Goal: Task Accomplishment & Management: Use online tool/utility

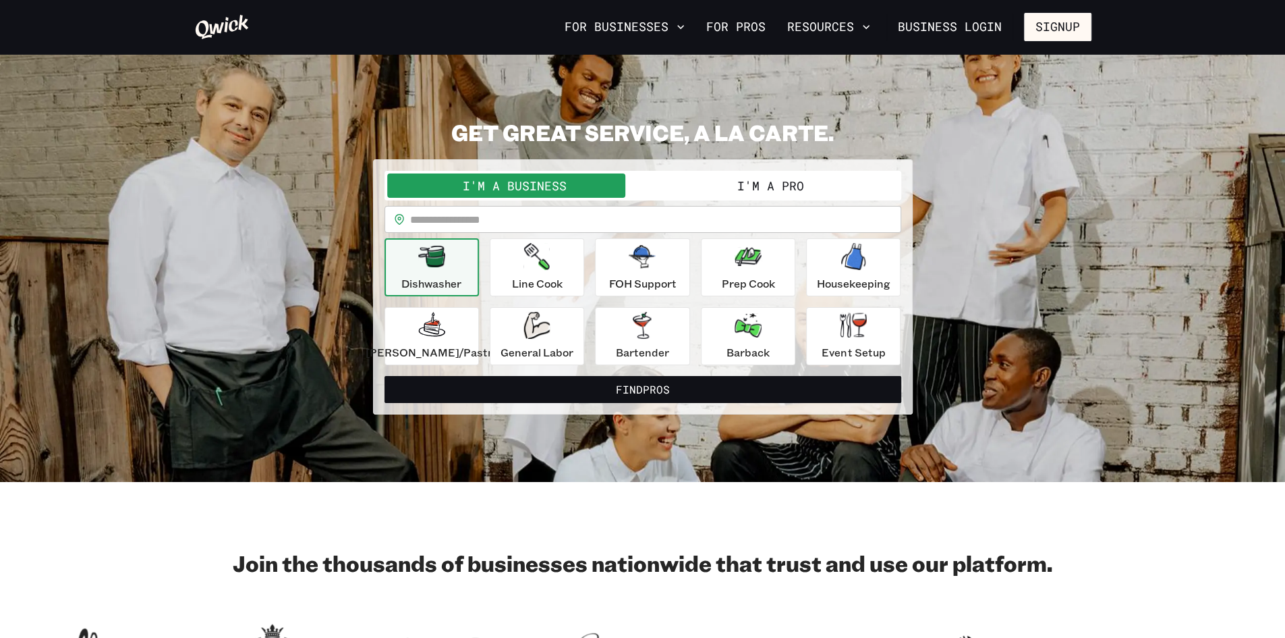
scroll to position [3, 0]
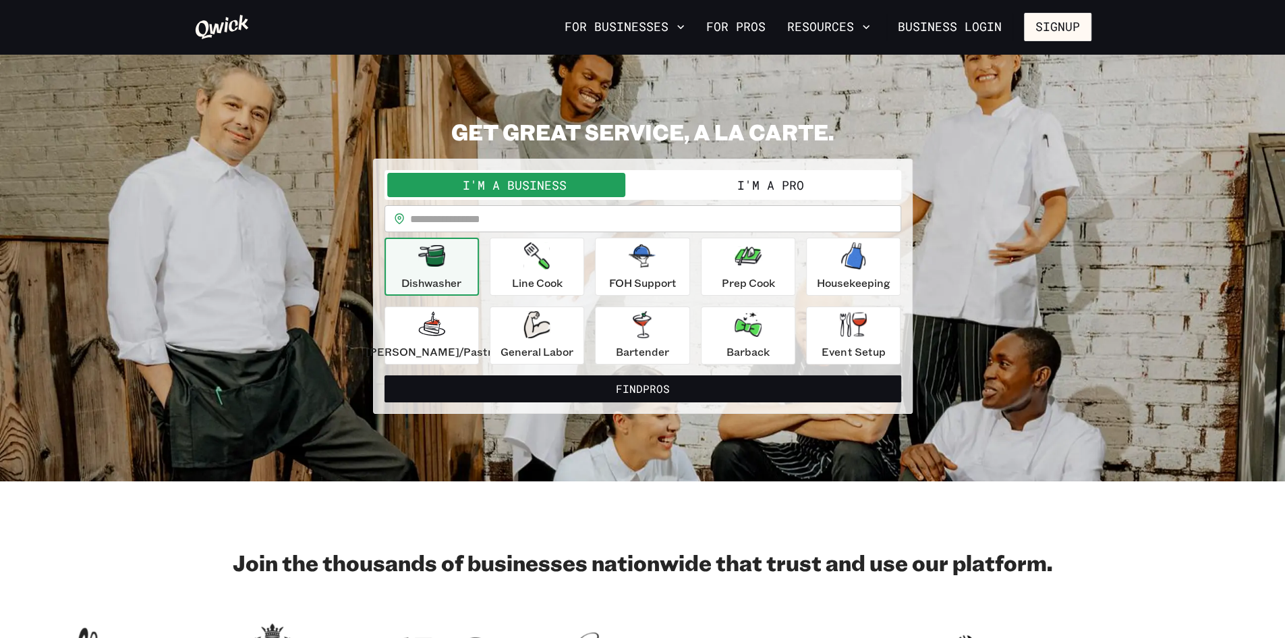
click at [767, 176] on button "I'm a Pro" at bounding box center [771, 185] width 256 height 24
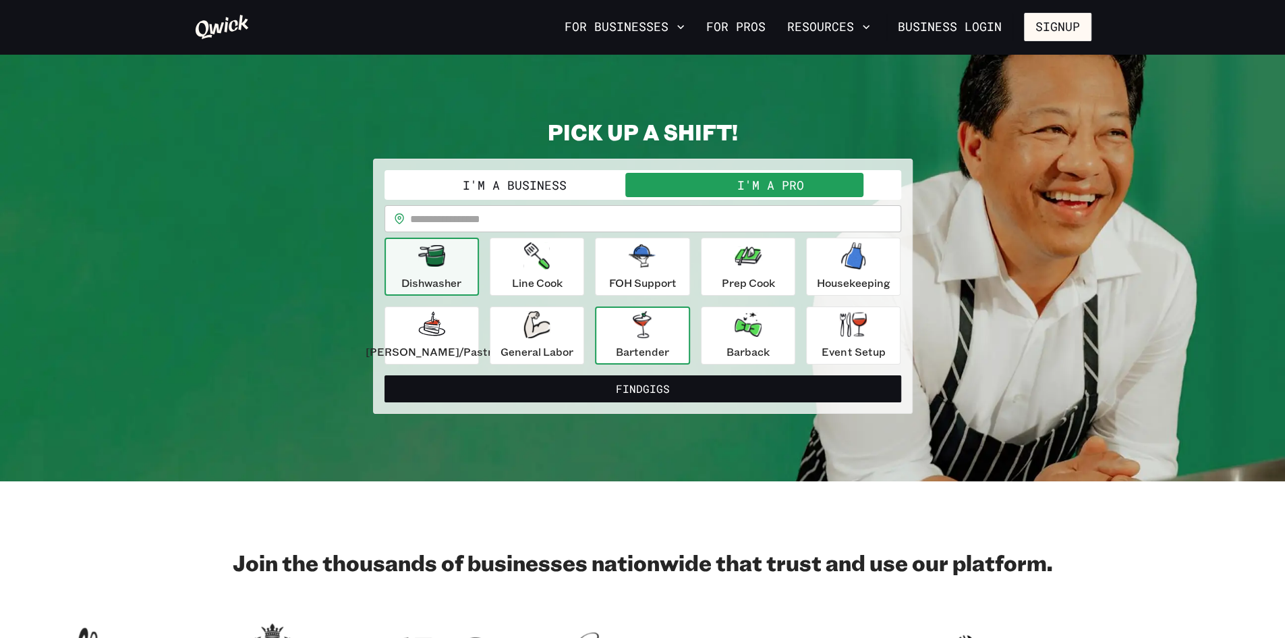
click at [636, 344] on p "Bartender" at bounding box center [642, 351] width 53 height 16
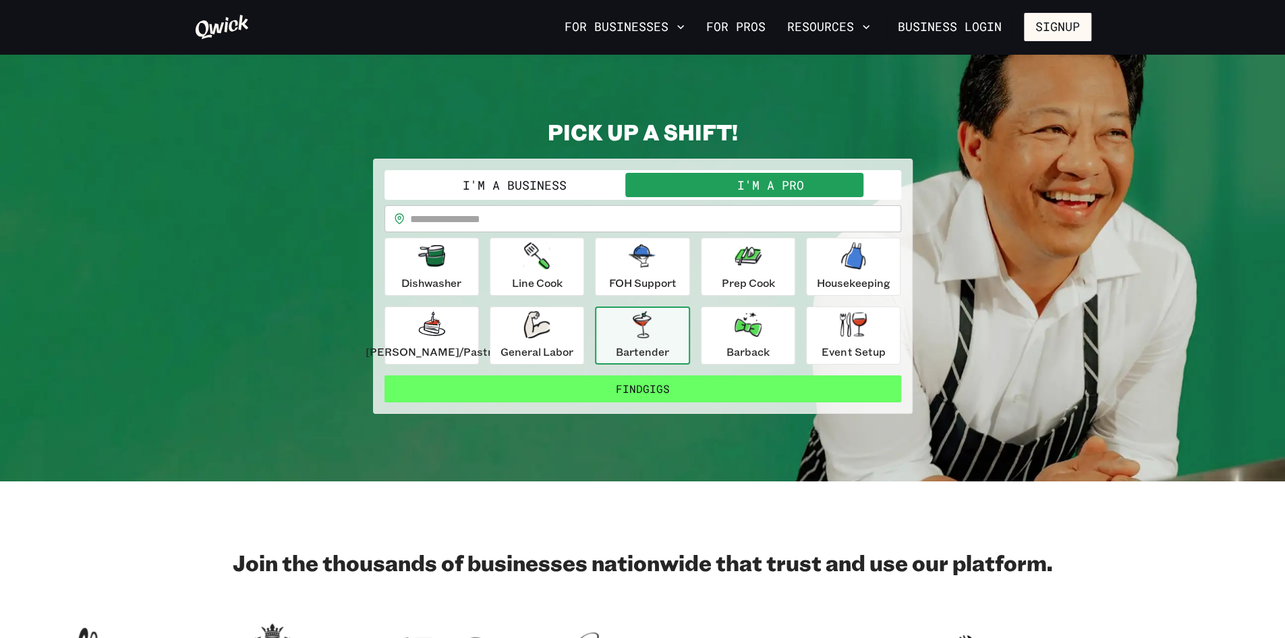
click at [646, 392] on button "Find Gigs" at bounding box center [643, 388] width 517 height 27
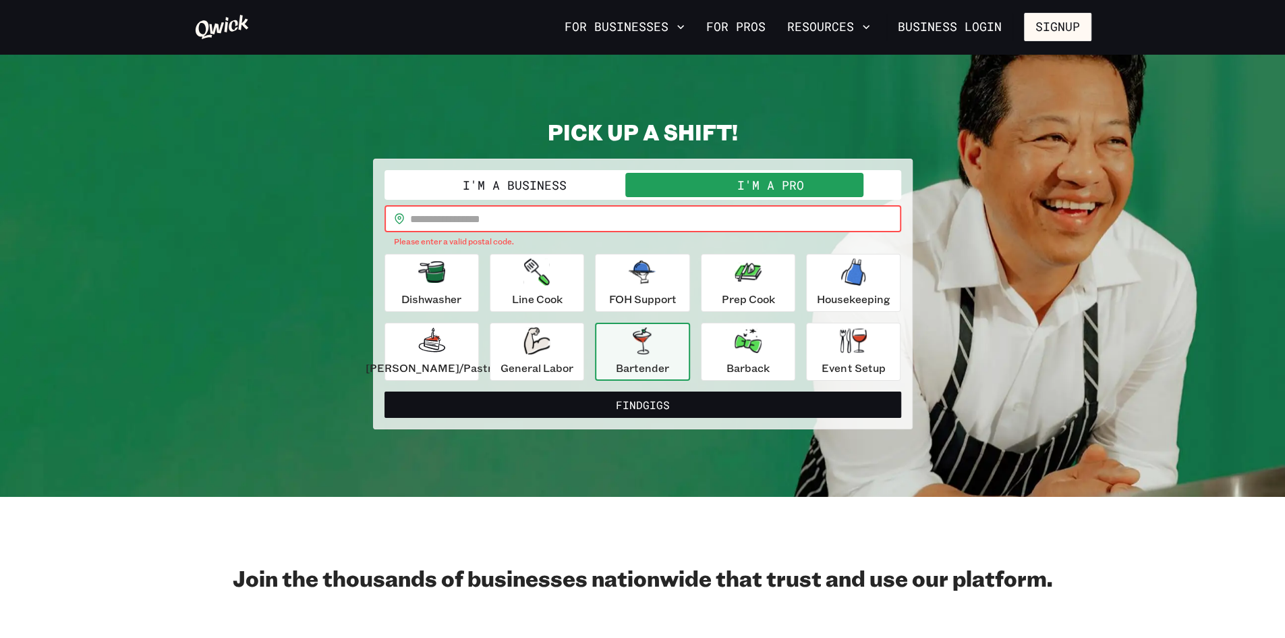
click at [544, 225] on input "text" at bounding box center [655, 218] width 491 height 27
type input "*****"
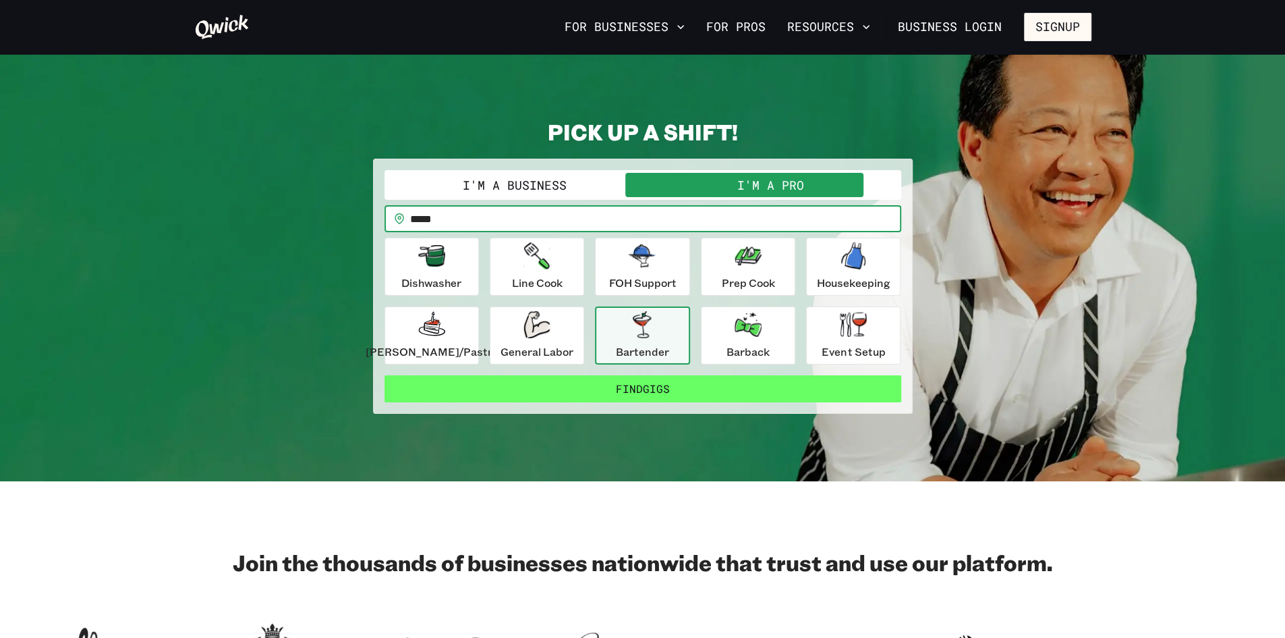
click at [520, 389] on button "Find Gigs" at bounding box center [643, 388] width 517 height 27
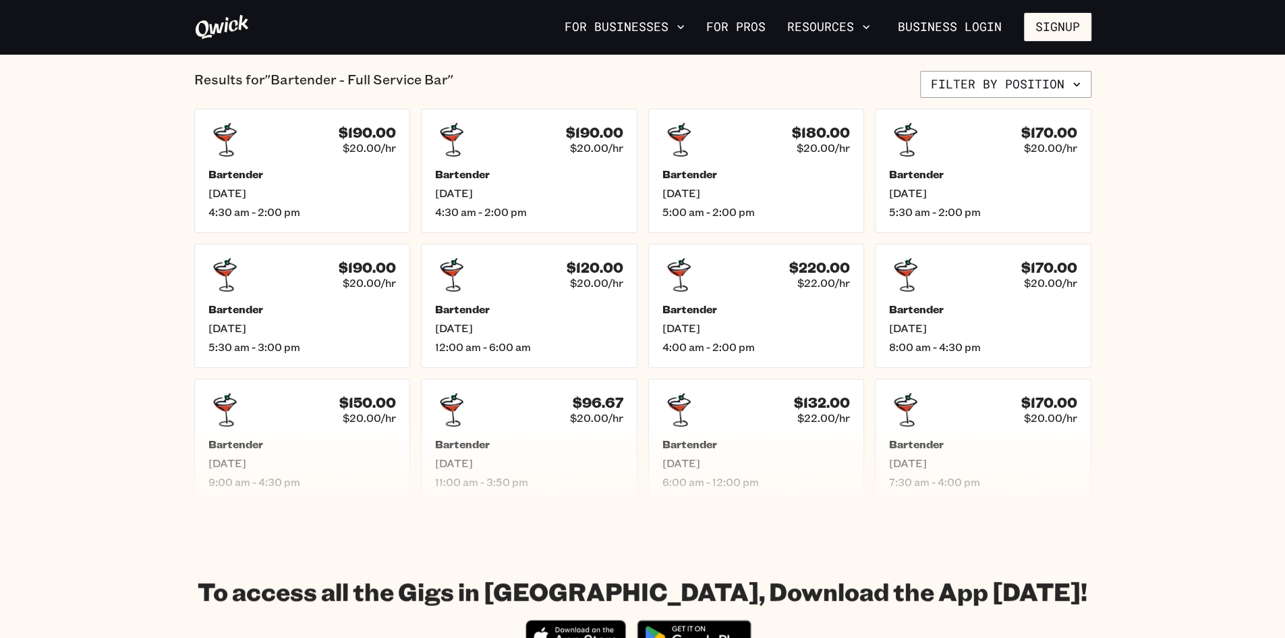
scroll to position [323, 0]
click at [605, 411] on span "$20.00/hr" at bounding box center [598, 418] width 55 height 14
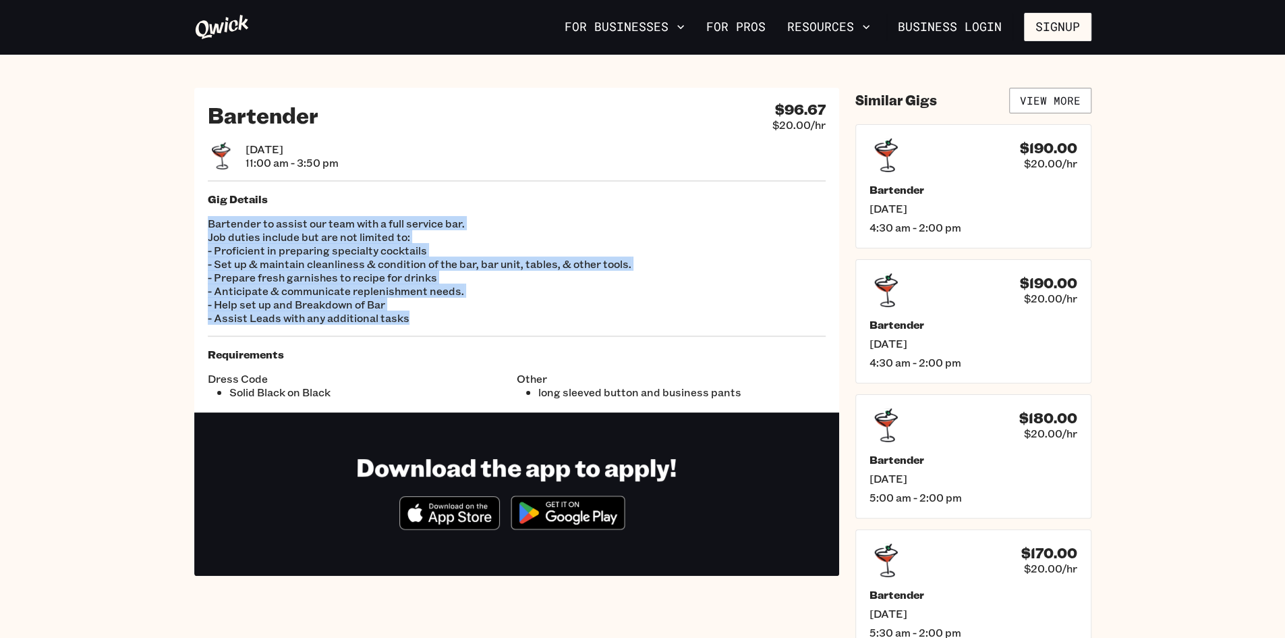
drag, startPoint x: 532, startPoint y: 323, endPoint x: 511, endPoint y: 195, distance: 129.9
click at [511, 195] on div "Gig Details Bartender to assist our team with a full service bar. Job duties in…" at bounding box center [517, 258] width 618 height 132
click at [511, 195] on h5 "Gig Details" at bounding box center [517, 198] width 618 height 13
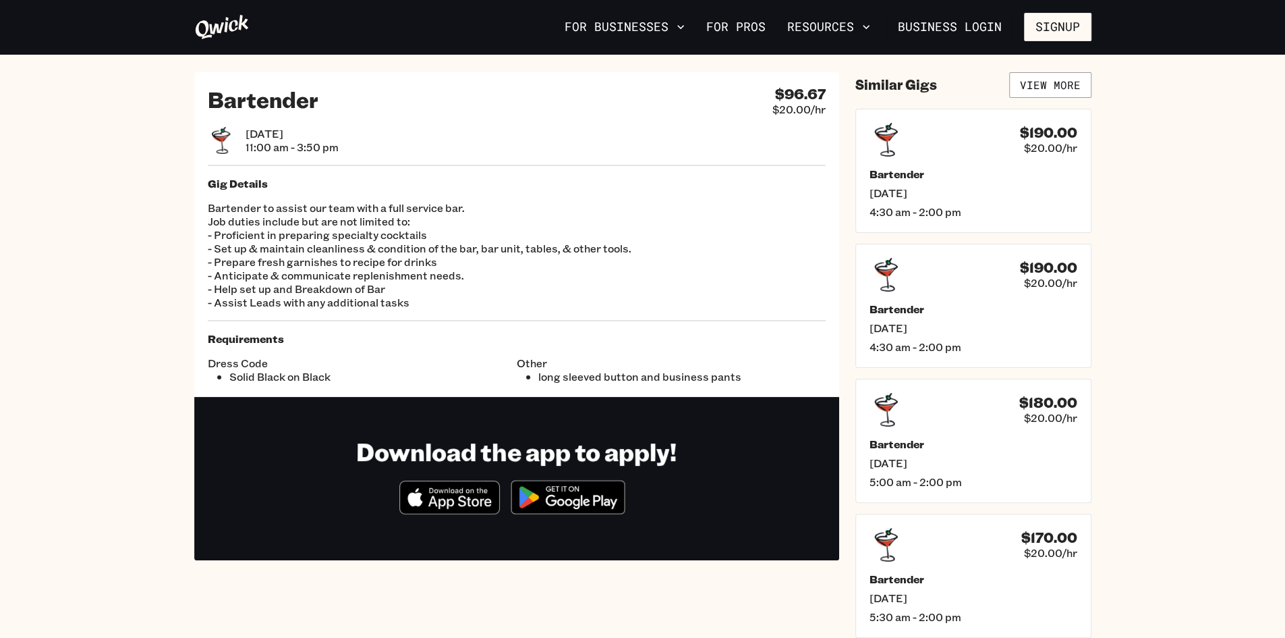
scroll to position [11, 0]
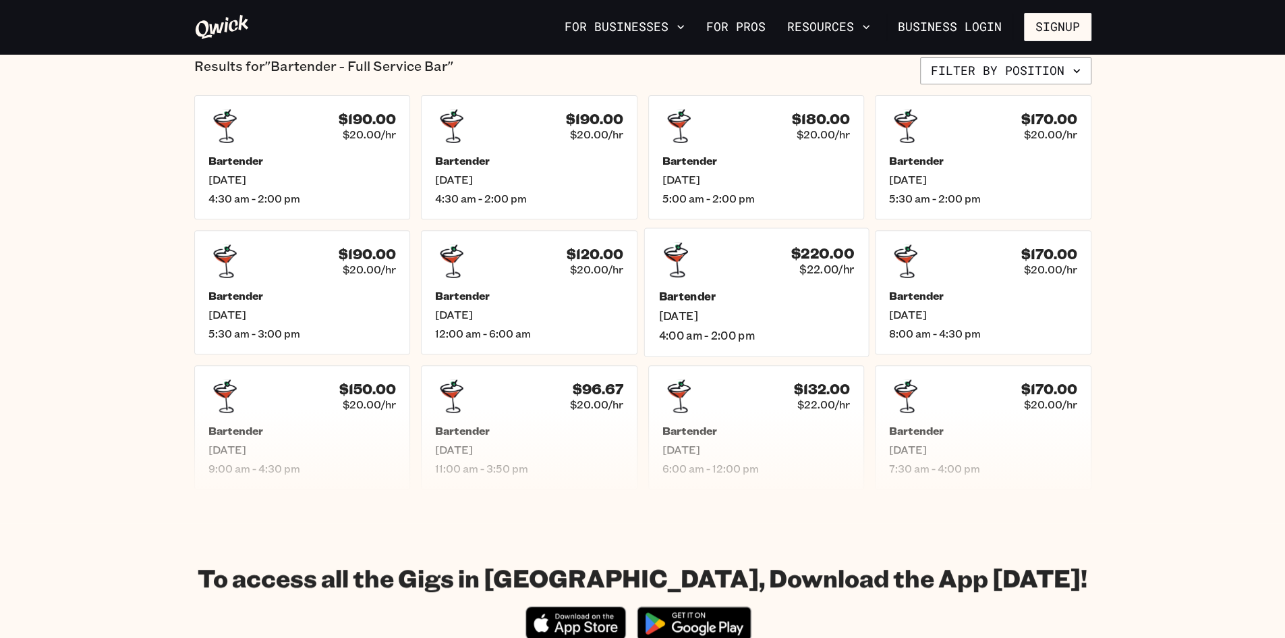
scroll to position [338, 0]
click at [778, 423] on h5 "Bartender" at bounding box center [756, 430] width 196 height 14
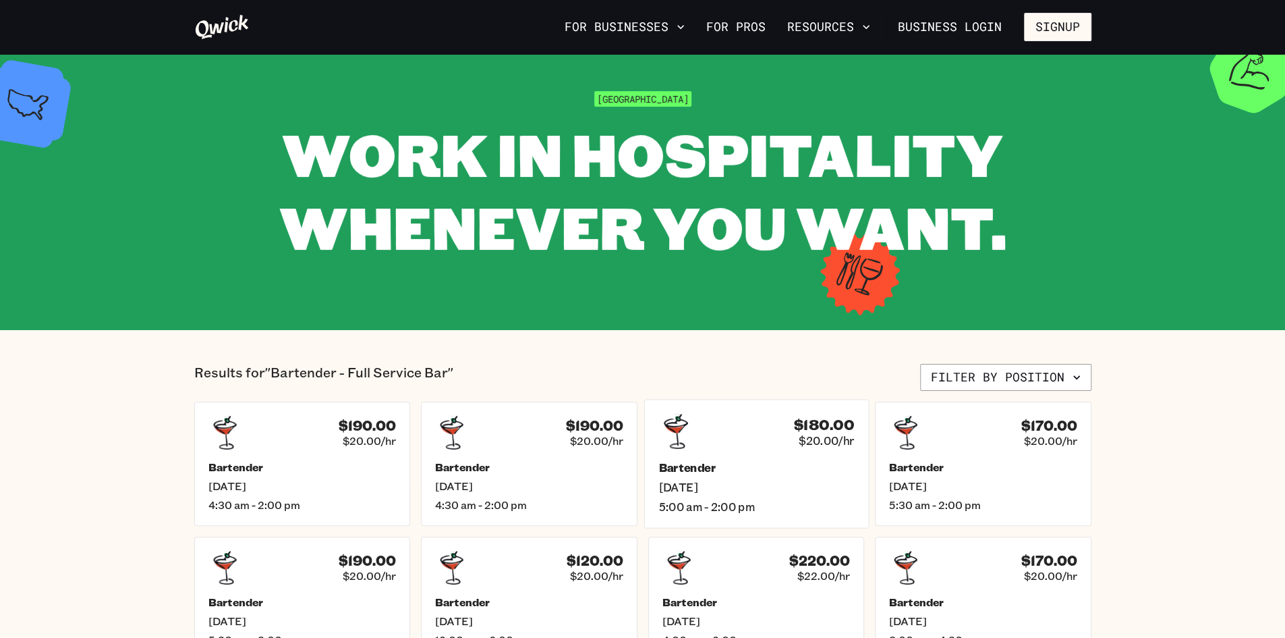
scroll to position [30, 0]
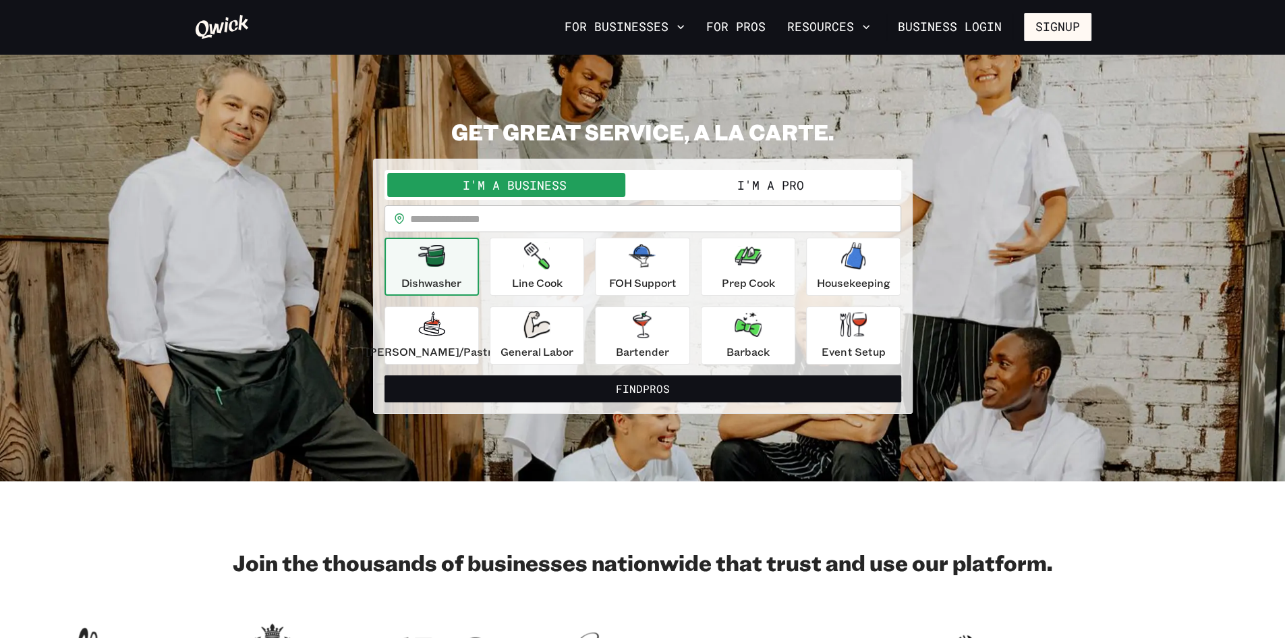
click at [681, 173] on button "I'm a Pro" at bounding box center [771, 185] width 256 height 24
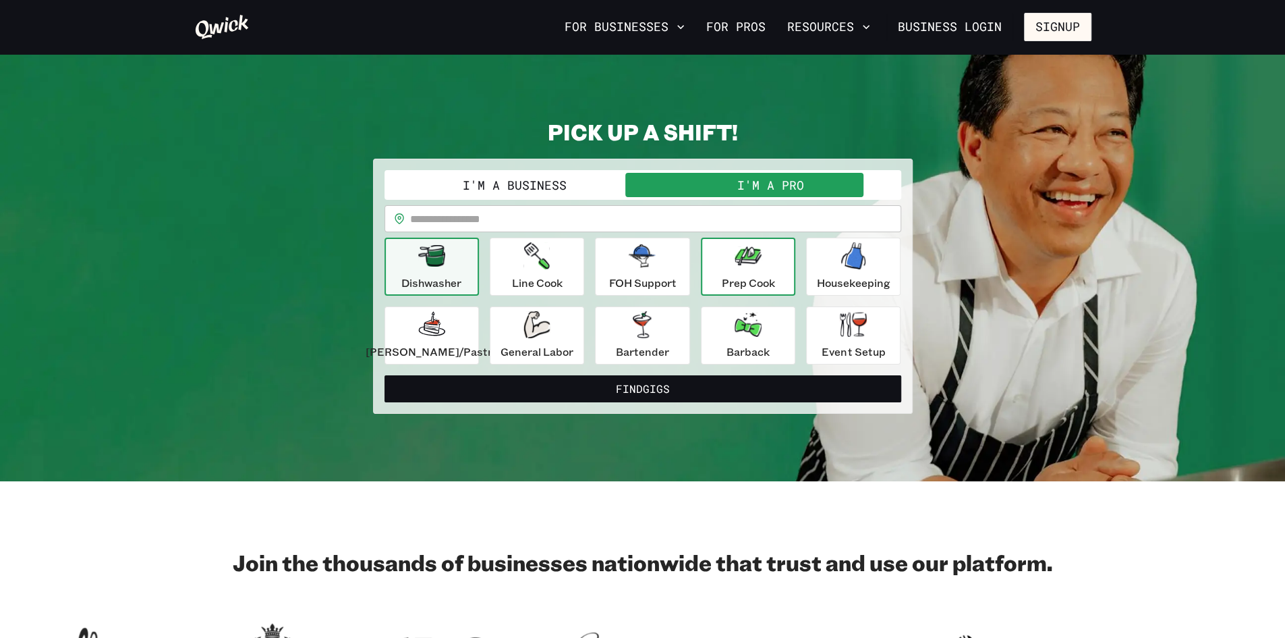
click at [762, 266] on div "Prep Cook" at bounding box center [747, 266] width 53 height 49
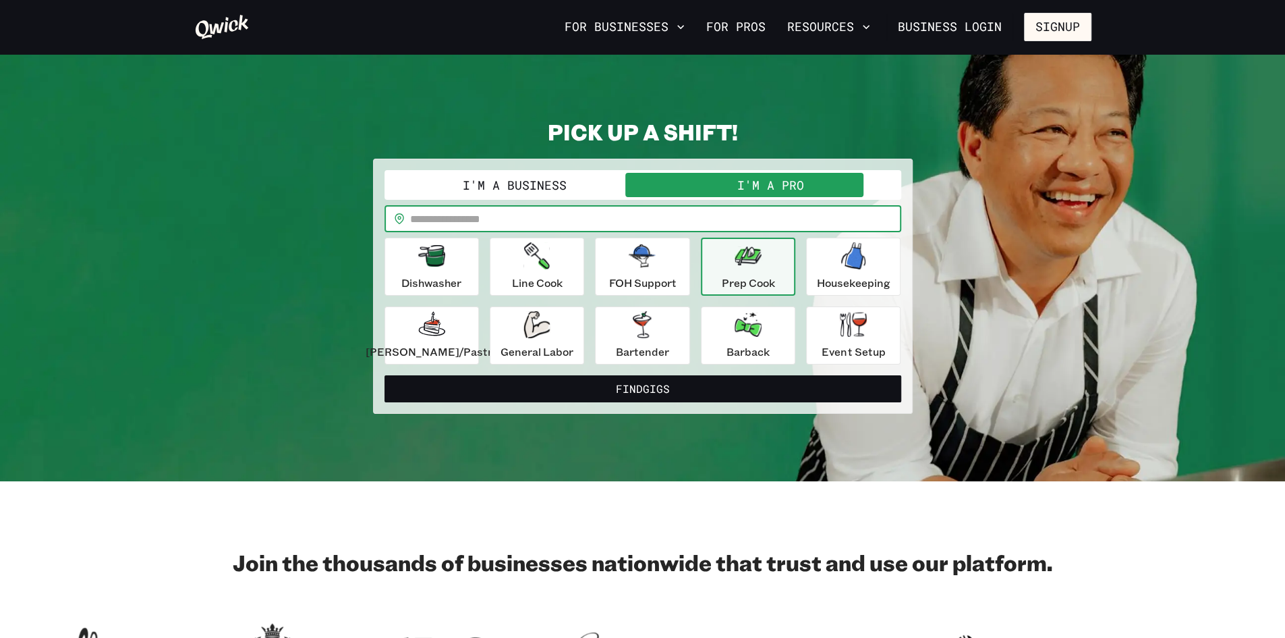
click at [587, 222] on input "text" at bounding box center [655, 218] width 491 height 27
type input "*****"
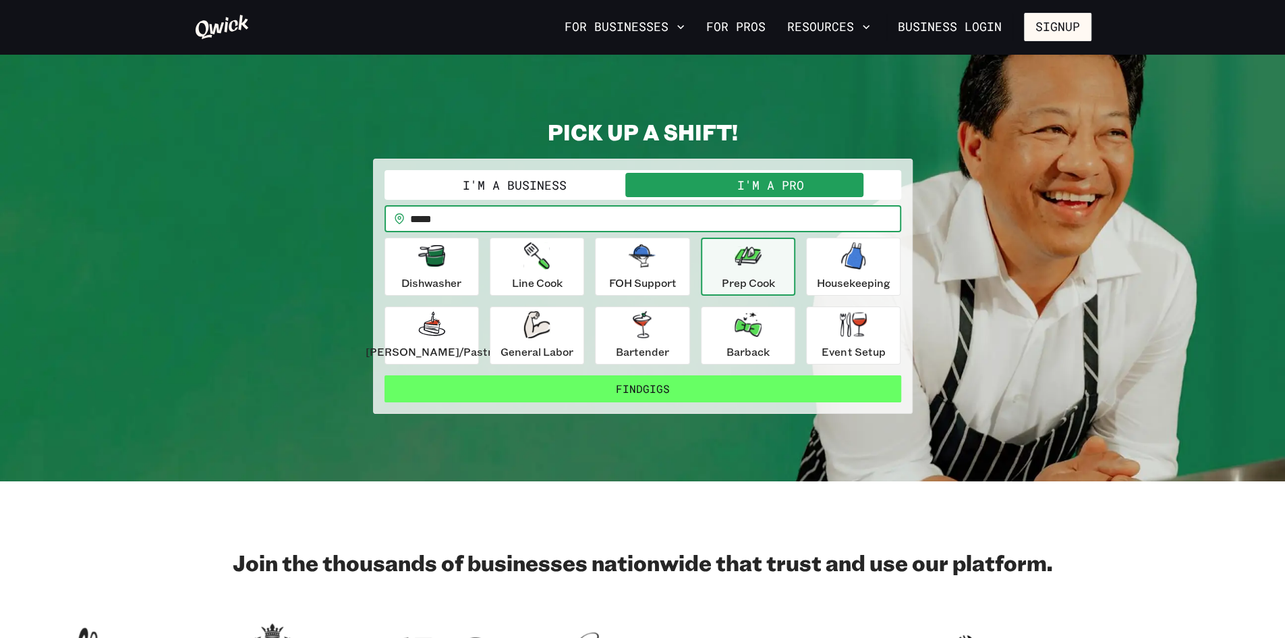
click at [568, 385] on button "Find Gigs" at bounding box center [643, 388] width 517 height 27
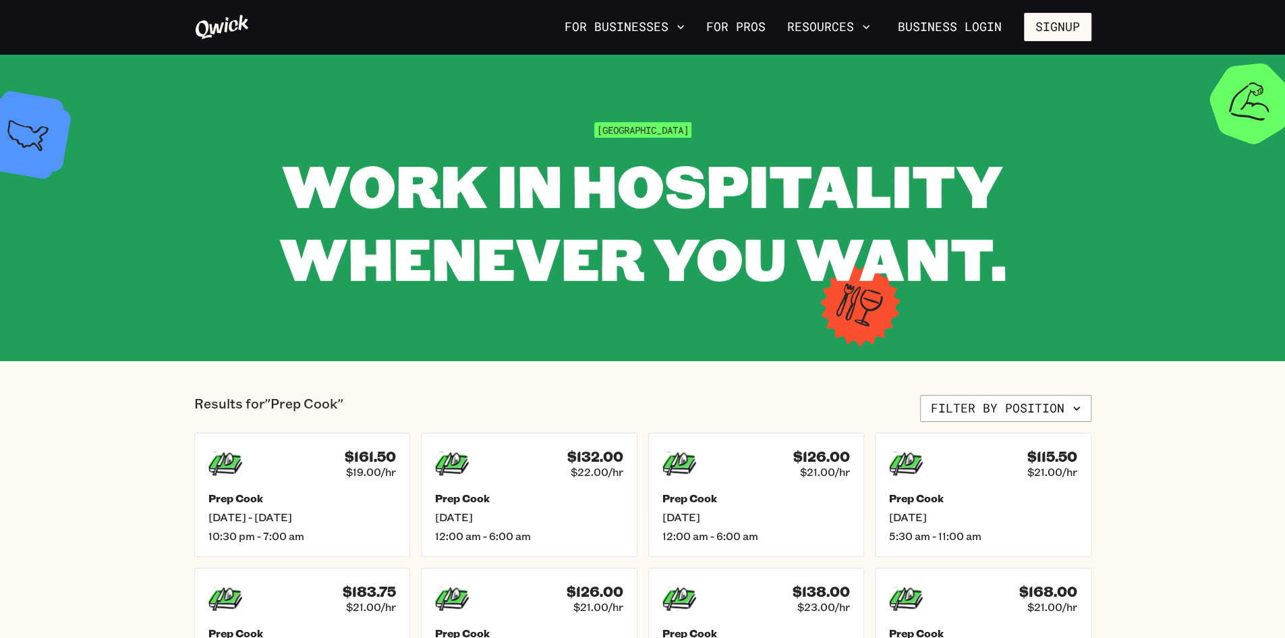
click at [683, 192] on span "WORK IN HOSPITALITY WHENEVER YOU WANT." at bounding box center [642, 221] width 727 height 150
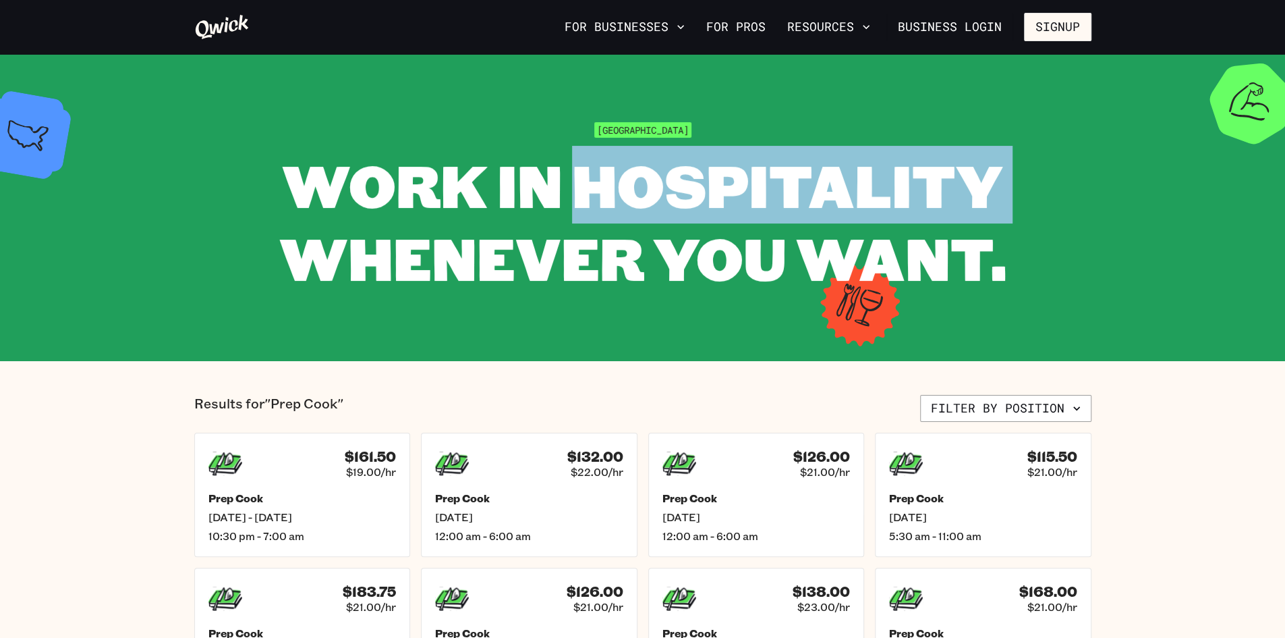
click at [683, 192] on span "WORK IN HOSPITALITY WHENEVER YOU WANT." at bounding box center [642, 221] width 727 height 150
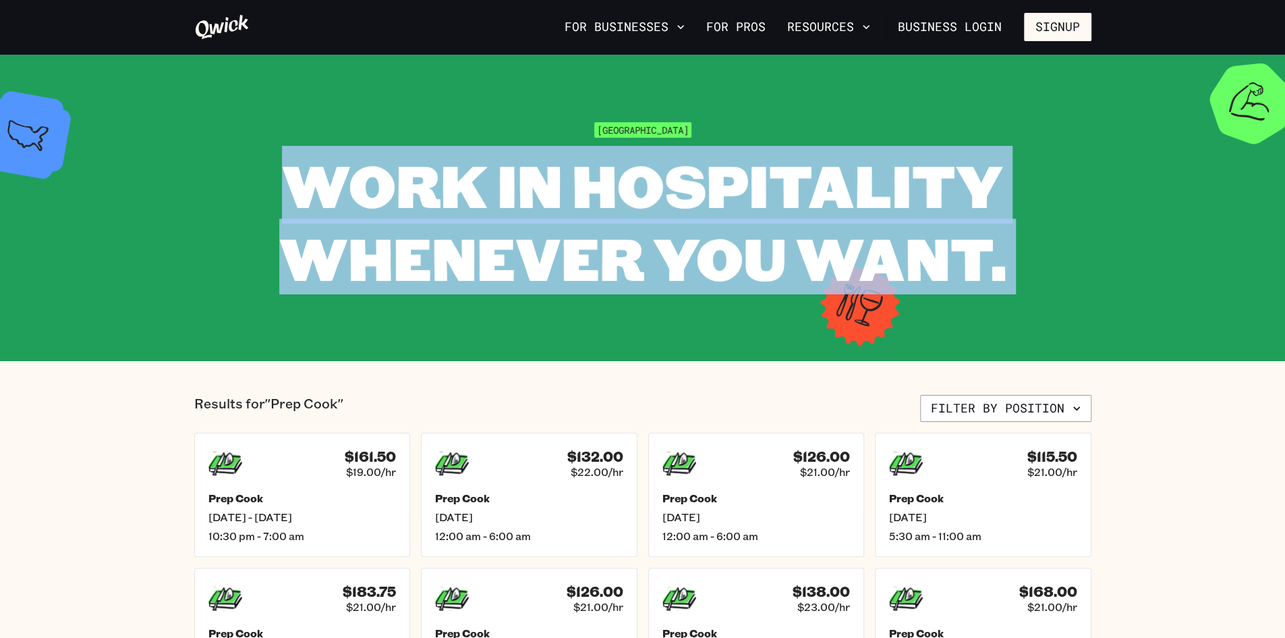
click at [683, 192] on span "WORK IN HOSPITALITY WHENEVER YOU WANT." at bounding box center [642, 221] width 727 height 150
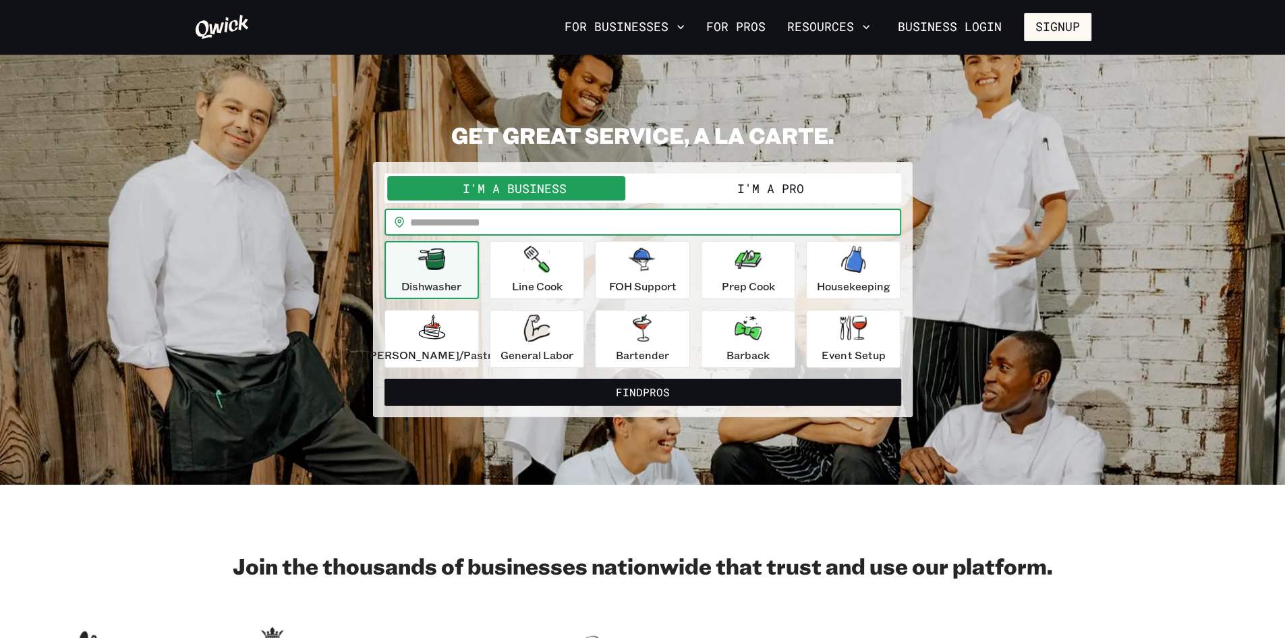
click at [779, 217] on input "text" at bounding box center [655, 221] width 491 height 27
type input "*****"
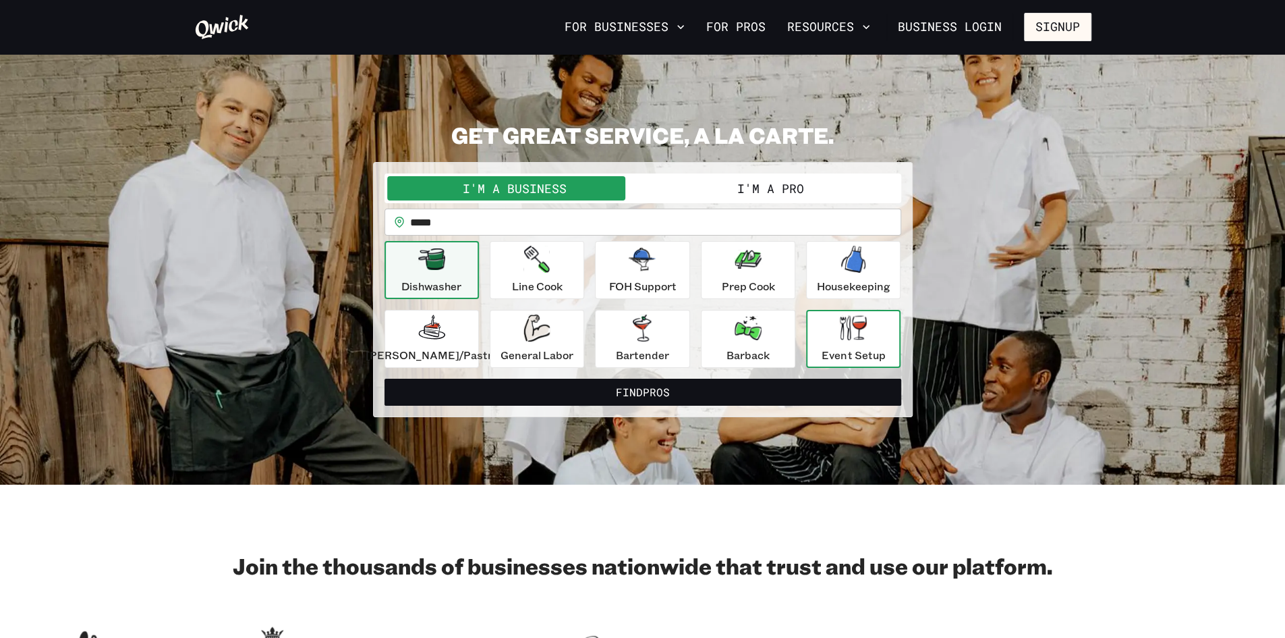
click at [849, 313] on button "Event Setup" at bounding box center [853, 339] width 94 height 58
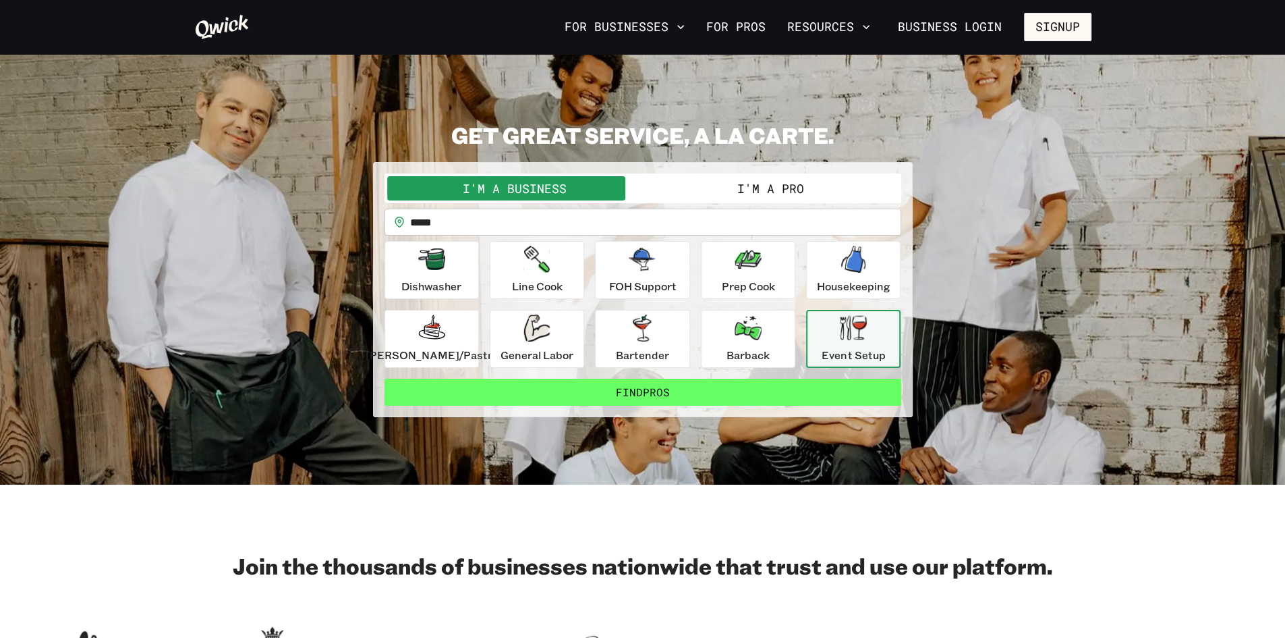
click at [752, 389] on button "Find Pros" at bounding box center [643, 391] width 517 height 27
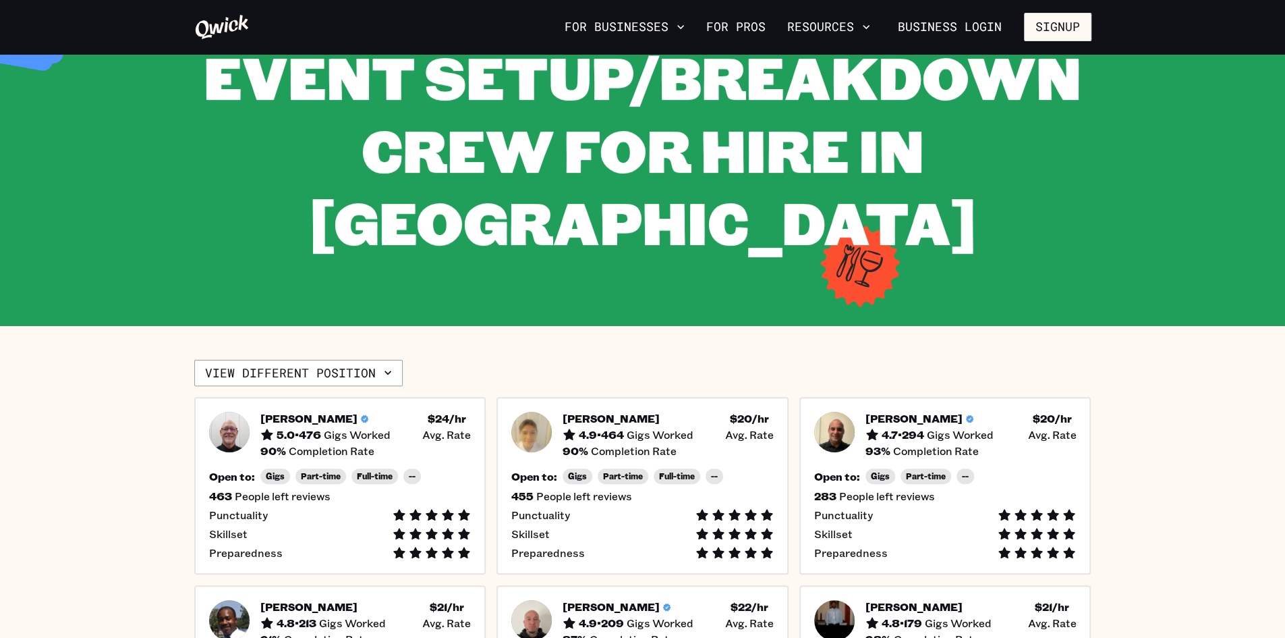
scroll to position [107, 0]
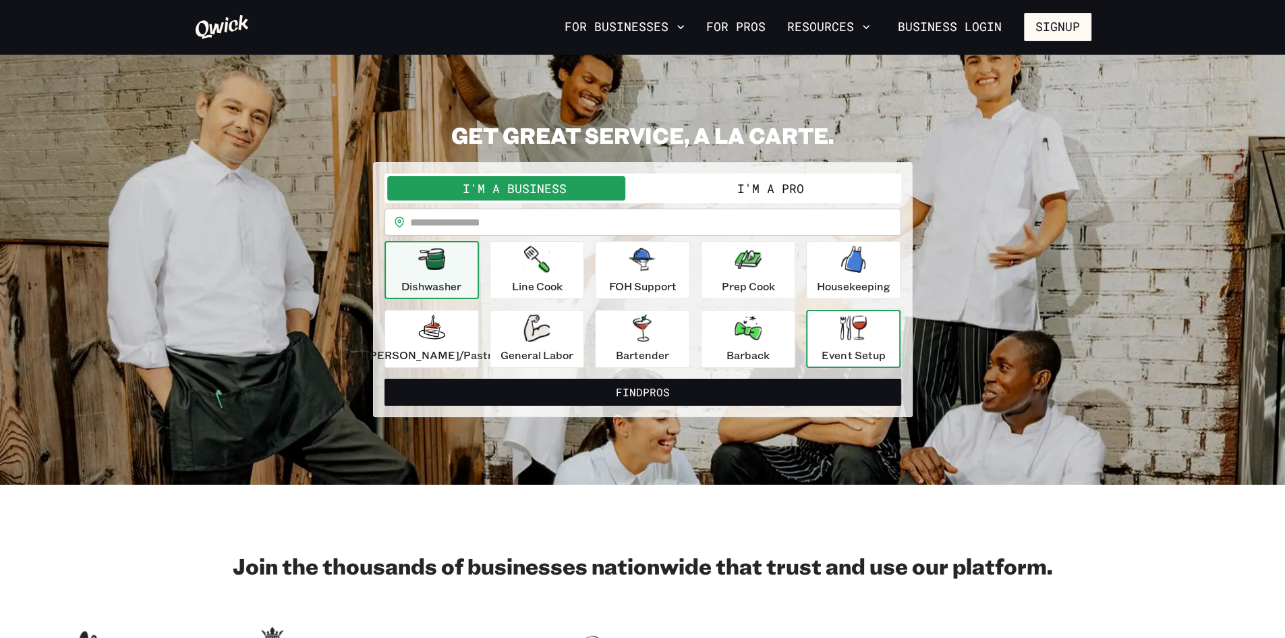
click at [822, 343] on div "Event Setup" at bounding box center [853, 338] width 63 height 49
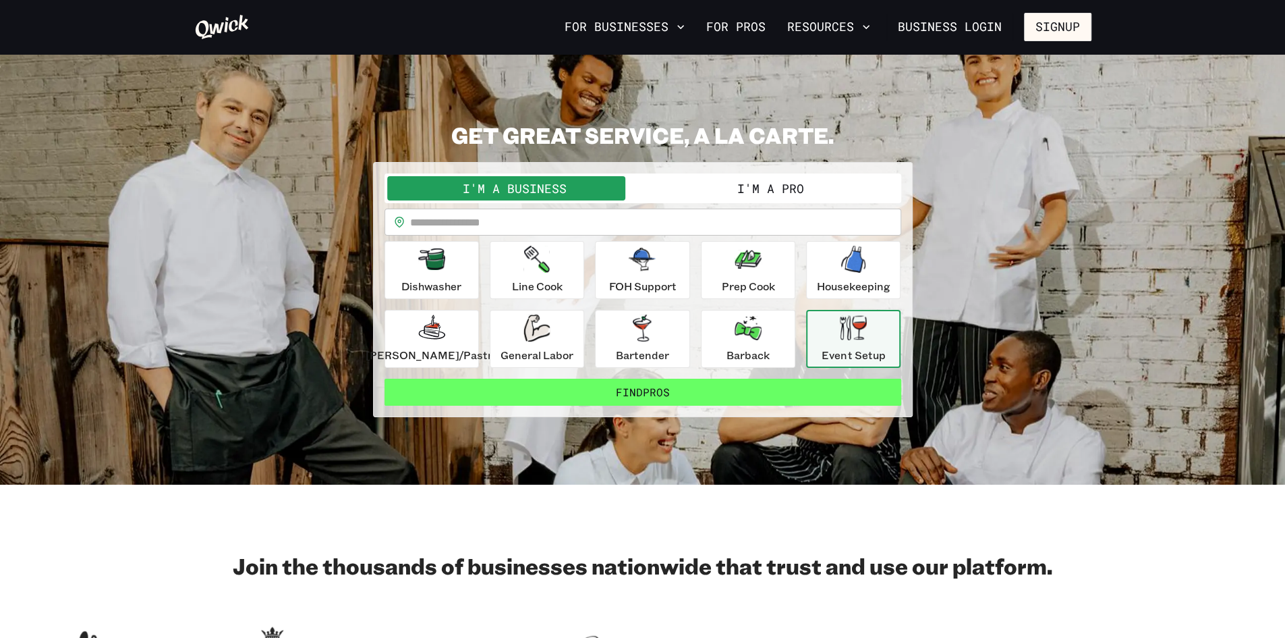
click at [744, 385] on button "Find Pros" at bounding box center [643, 391] width 517 height 27
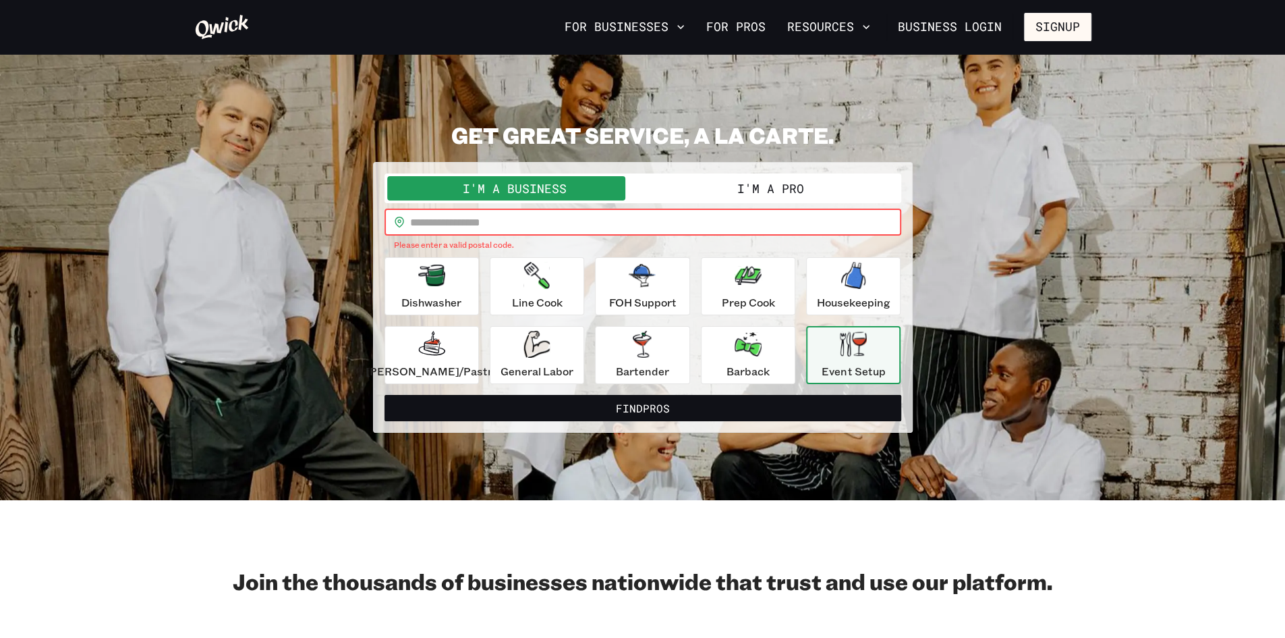
click at [637, 224] on input "text" at bounding box center [655, 221] width 491 height 27
type input "*****"
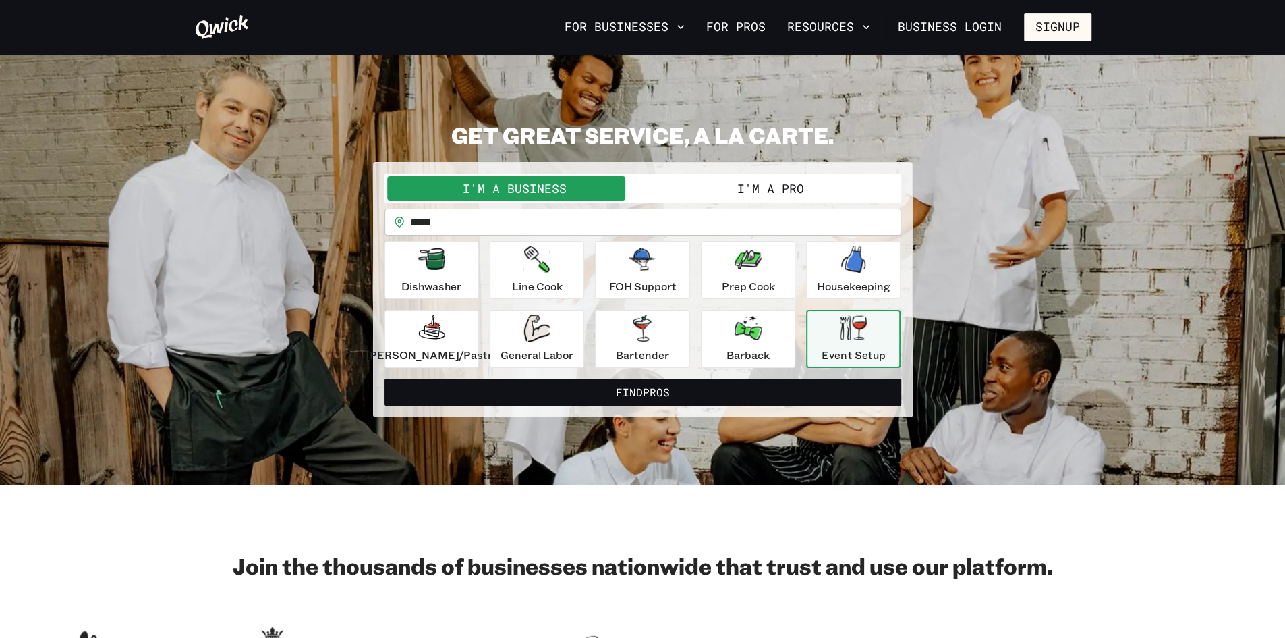
click at [557, 404] on div "**********" at bounding box center [643, 289] width 540 height 255
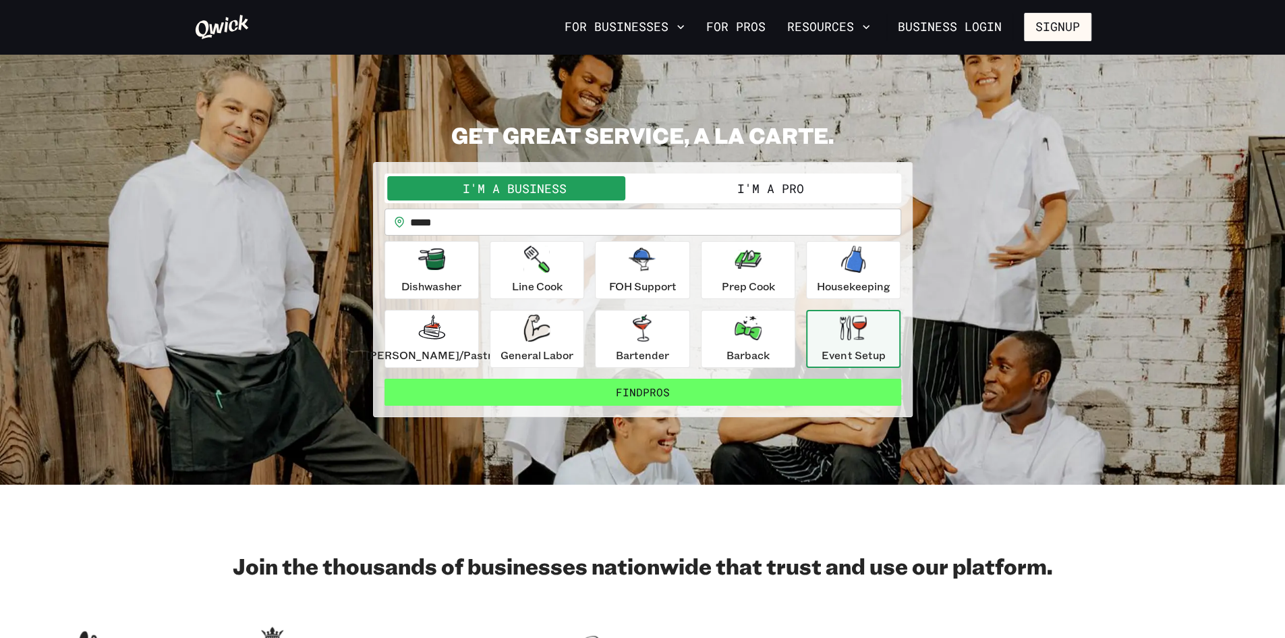
click at [619, 395] on button "Find Pros" at bounding box center [643, 391] width 517 height 27
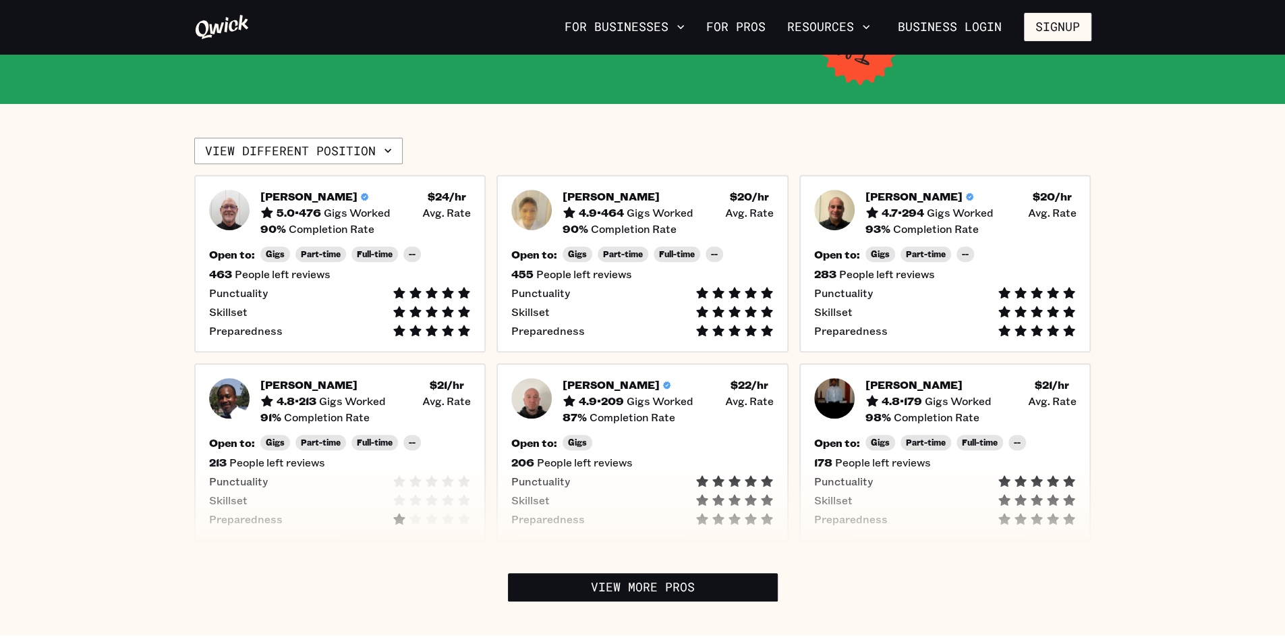
scroll to position [332, 0]
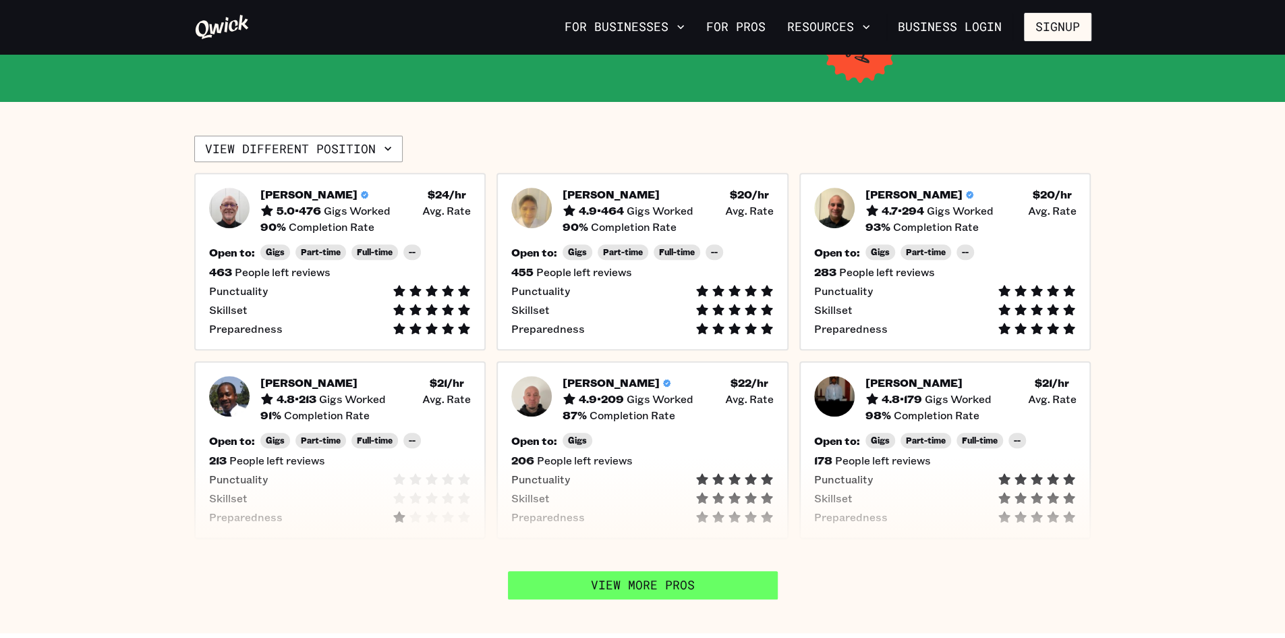
click at [602, 576] on link "View More Pros" at bounding box center [643, 585] width 270 height 28
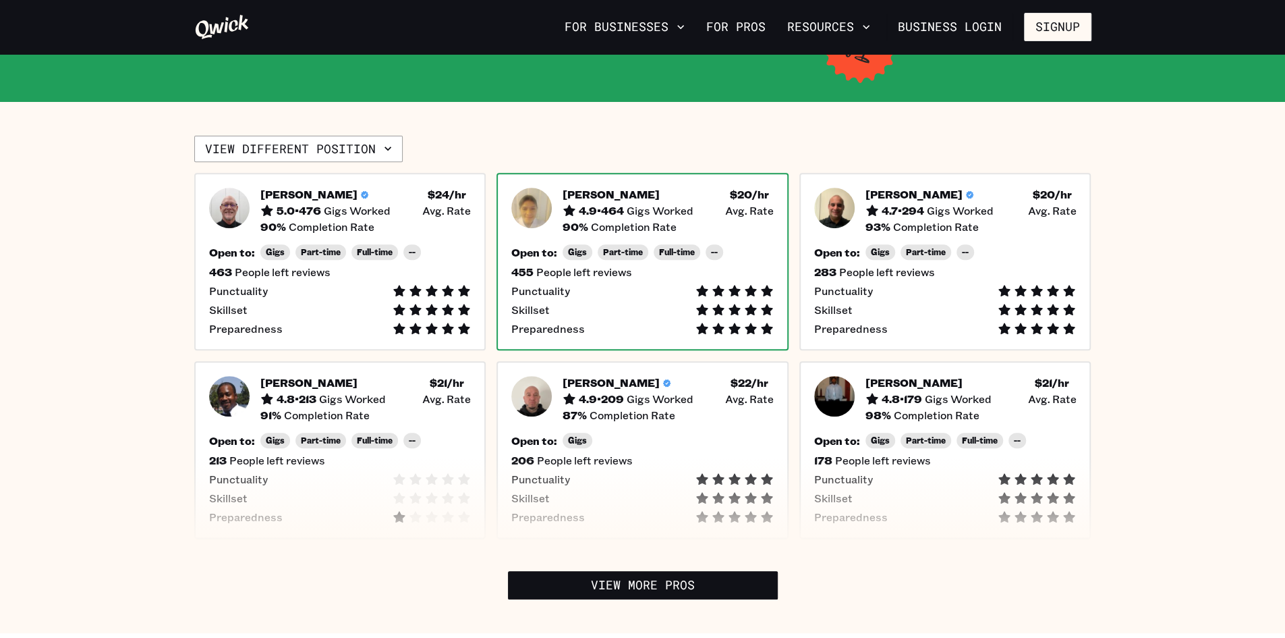
click at [613, 252] on span "Part-time" at bounding box center [623, 252] width 40 height 10
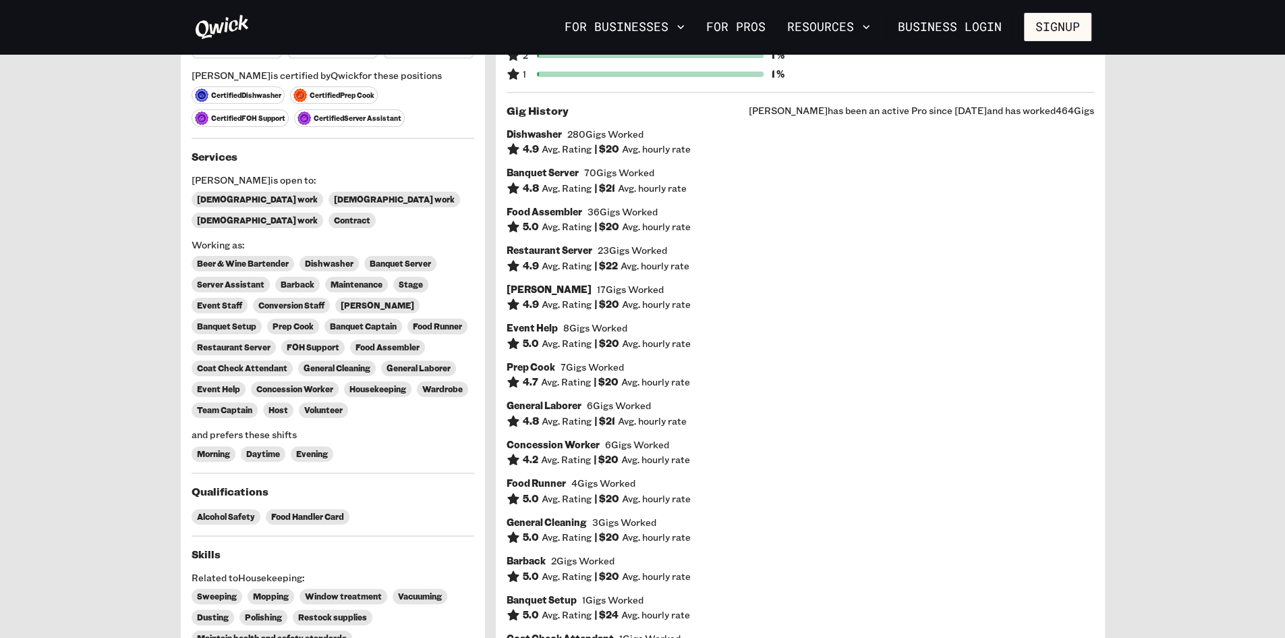
scroll to position [161, 0]
click at [606, 484] on span "4 Gigs Worked" at bounding box center [603, 484] width 64 height 12
drag, startPoint x: 606, startPoint y: 484, endPoint x: 590, endPoint y: 378, distance: 107.3
click at [590, 378] on div "Dishwasher 280 Gigs Worked 4.9 Avg. Rating | $ 20 Avg. hourly rate Banquet Serv…" at bounding box center [801, 395] width 588 height 532
click at [590, 378] on span "Avg. Rating" at bounding box center [566, 382] width 50 height 12
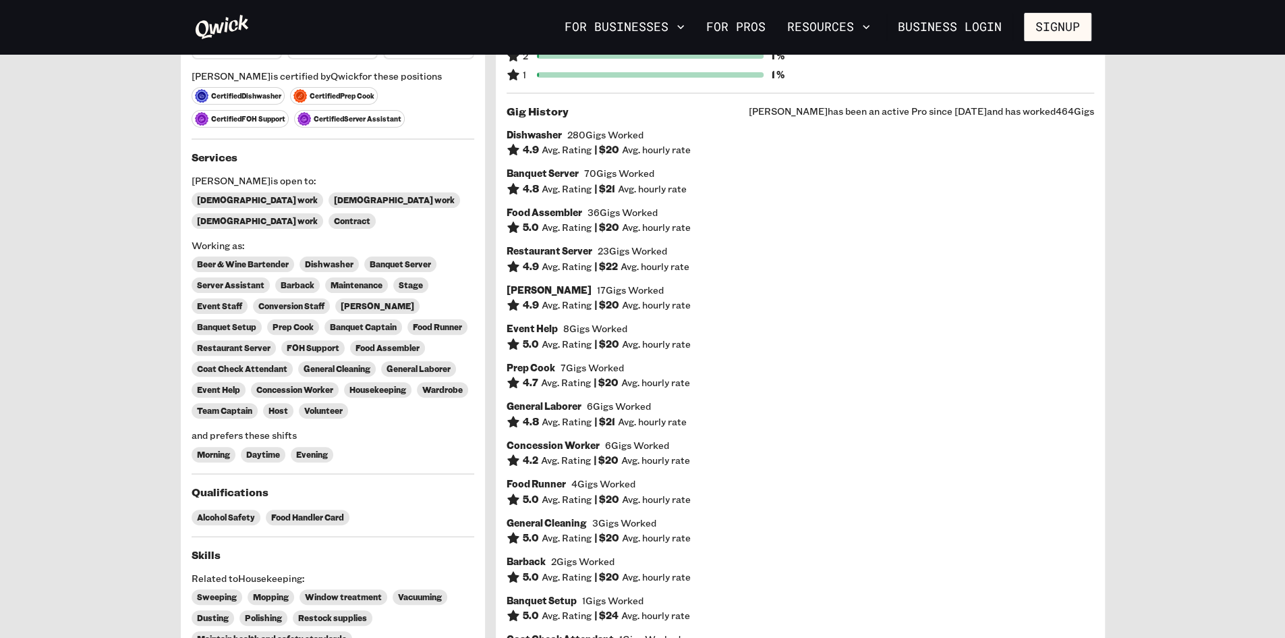
drag, startPoint x: 500, startPoint y: 363, endPoint x: 677, endPoint y: 489, distance: 217.2
click at [677, 489] on div "About l Reviews 455 people left reviews 4.9 5 95 % 4 3 % 3 0 % 2 1 % 1 1 % Punc…" at bounding box center [800, 347] width 609 height 886
click at [677, 489] on div "Food Runner 4 Gigs Worked 5.0 Avg. Rating | $ 20 Avg. hourly rate" at bounding box center [801, 492] width 588 height 28
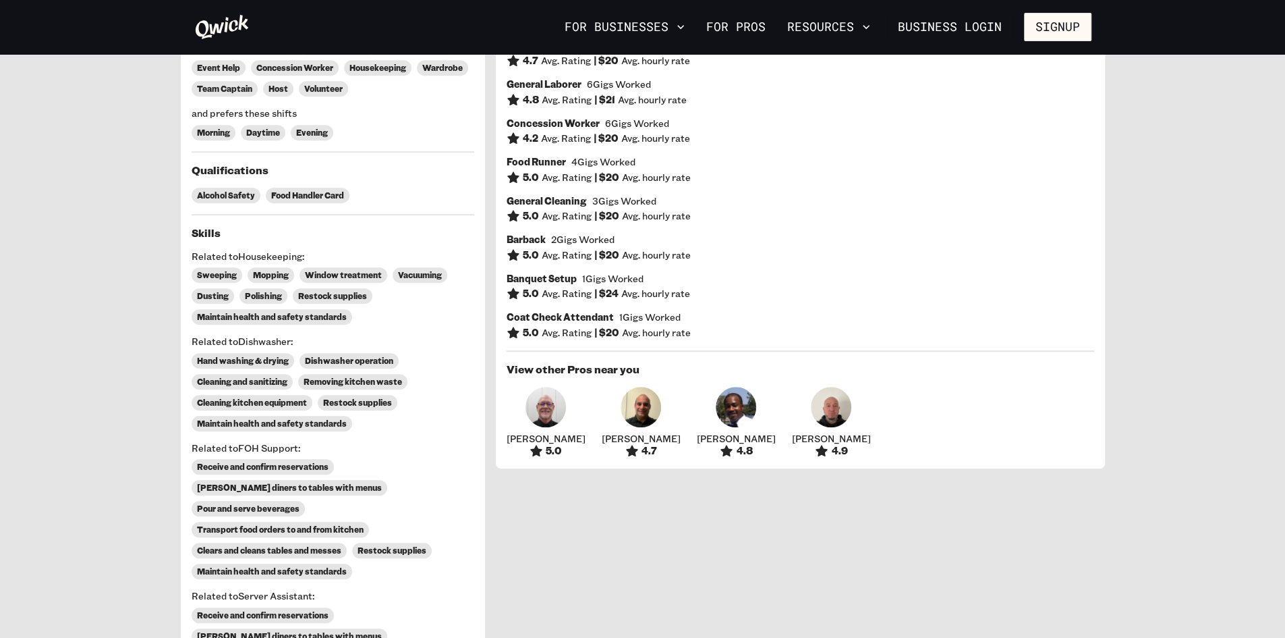
scroll to position [485, 0]
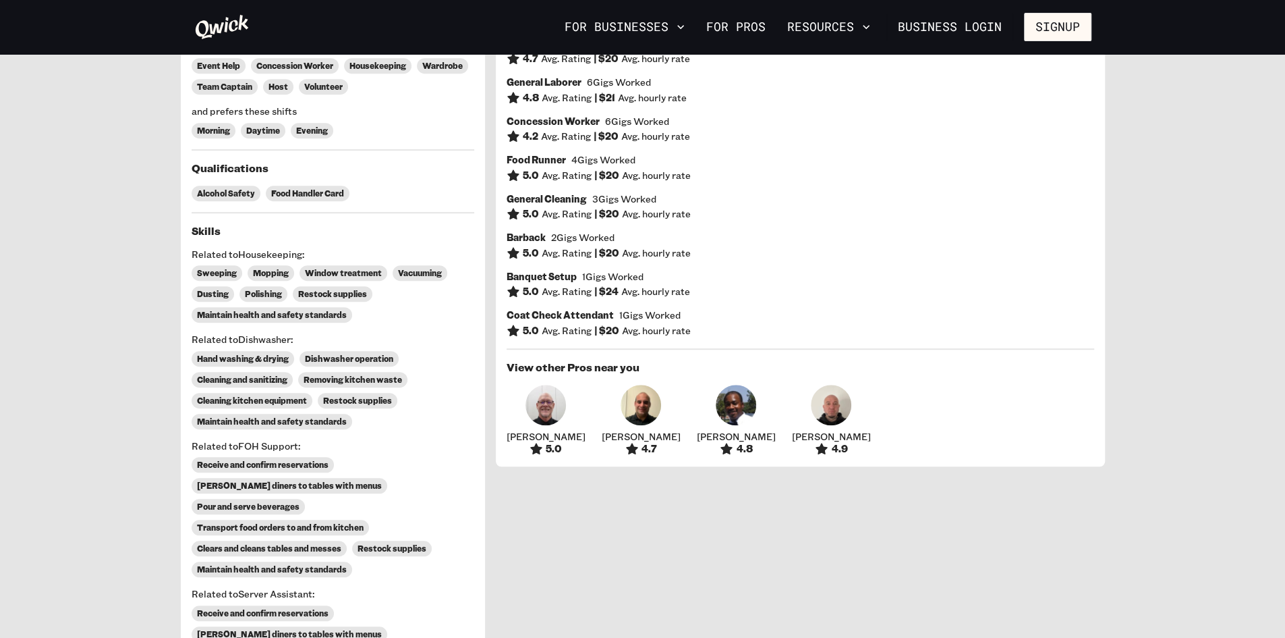
click at [539, 442] on div "5.0" at bounding box center [546, 448] width 79 height 13
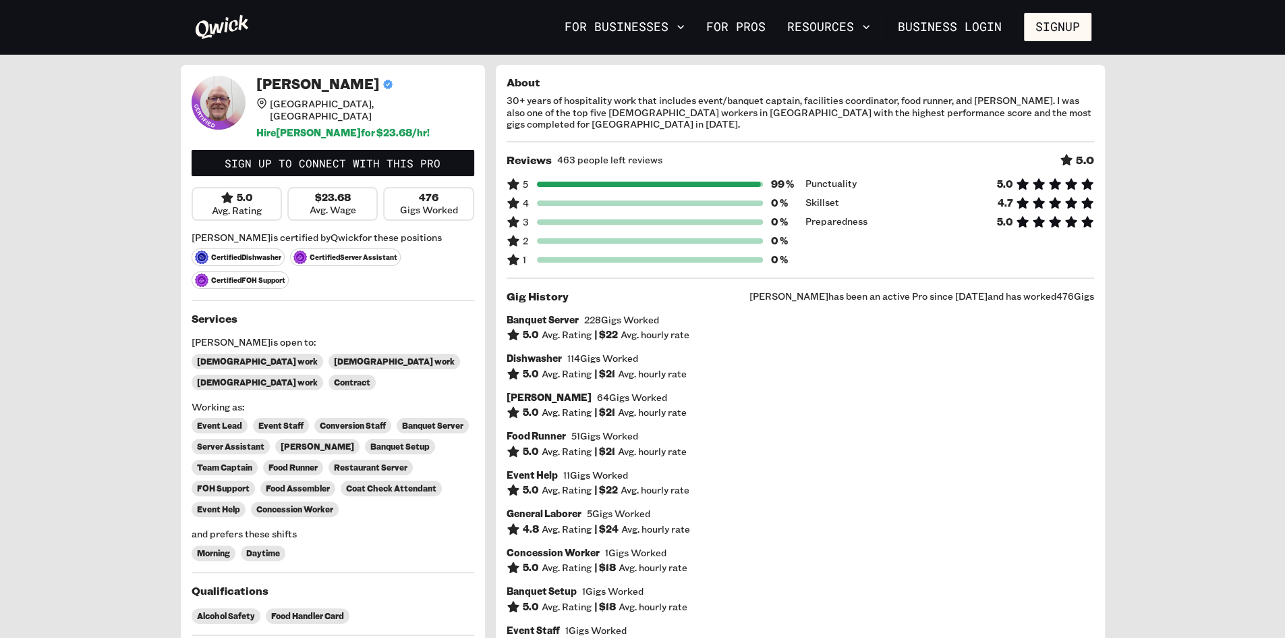
click at [750, 391] on div "[PERSON_NAME] 64 Gigs Worked" at bounding box center [801, 397] width 588 height 12
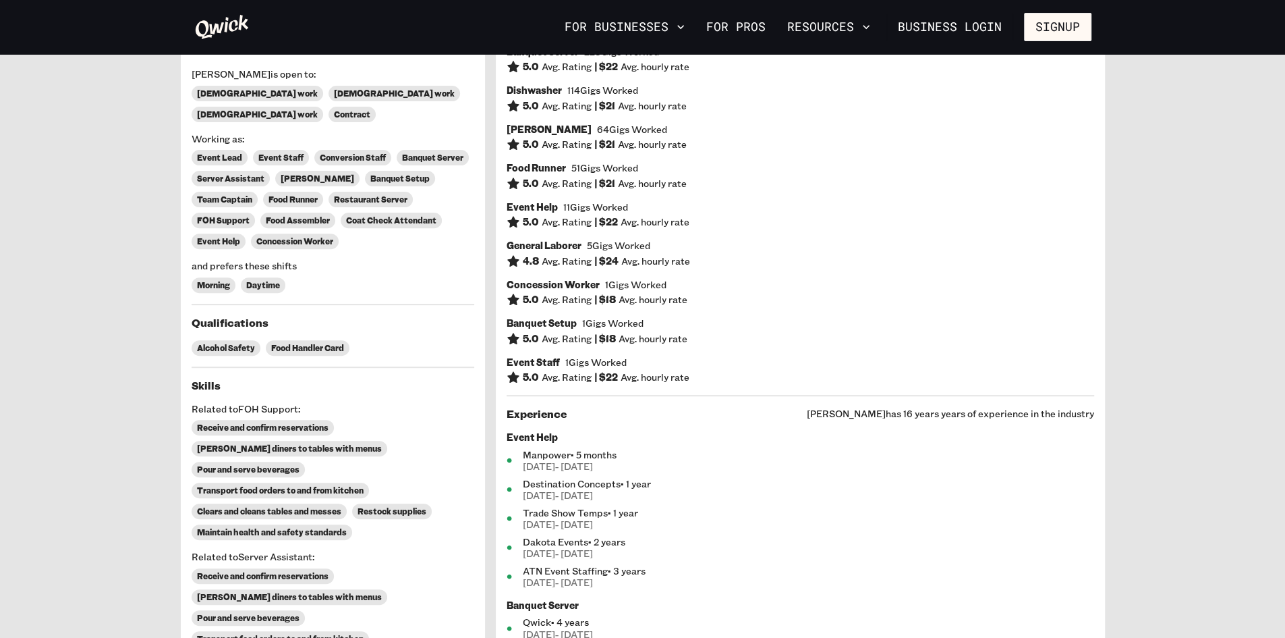
scroll to position [267, 0]
drag, startPoint x: 579, startPoint y: 439, endPoint x: 631, endPoint y: 567, distance: 138.3
click at [631, 567] on ul "Event Help Manpower • 5 months [DATE] - [DATE] Destination Concepts • 1 year [D…" at bounding box center [801, 510] width 588 height 157
click at [631, 577] on span "[DATE] - [DATE]" at bounding box center [808, 583] width 571 height 12
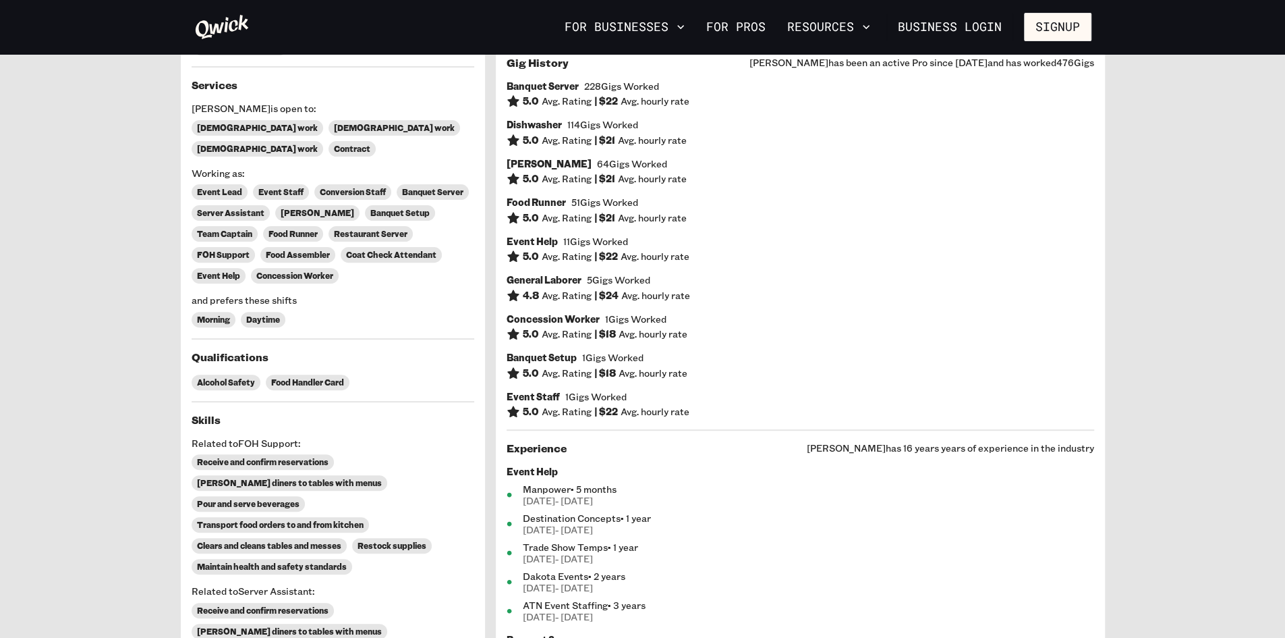
scroll to position [0, 0]
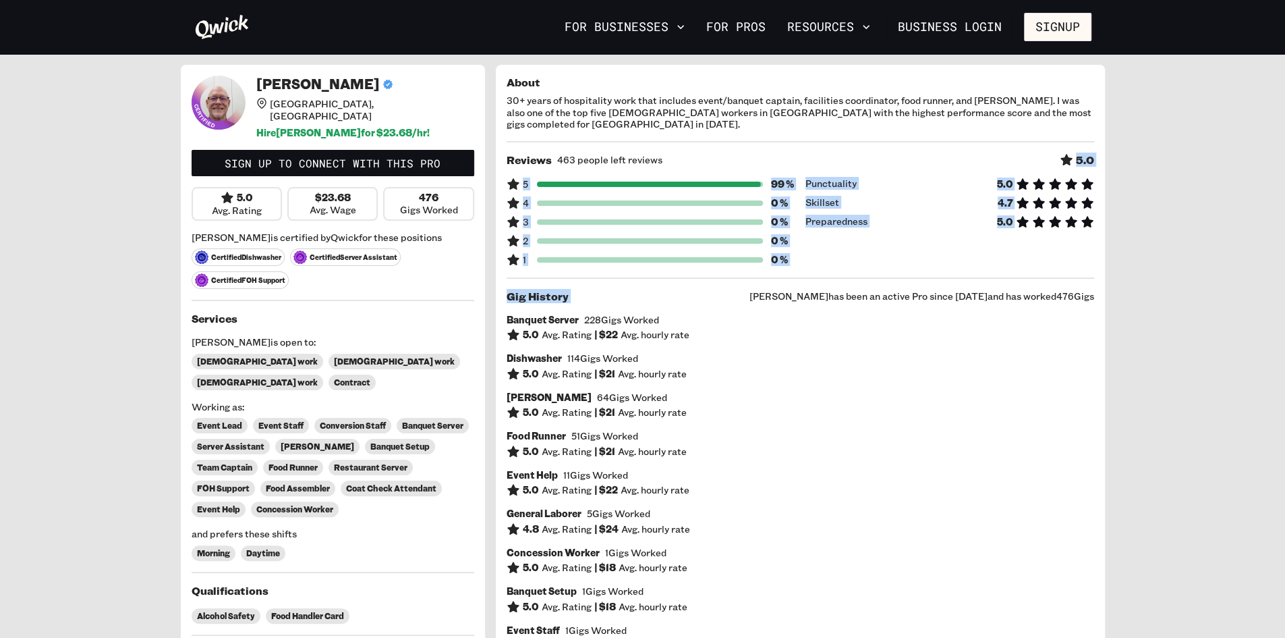
drag, startPoint x: 730, startPoint y: 288, endPoint x: 737, endPoint y: 145, distance: 143.2
click at [737, 153] on div "Reviews 463 people left reviews 5.0" at bounding box center [801, 159] width 588 height 13
drag, startPoint x: 737, startPoint y: 145, endPoint x: 824, endPoint y: 287, distance: 167.2
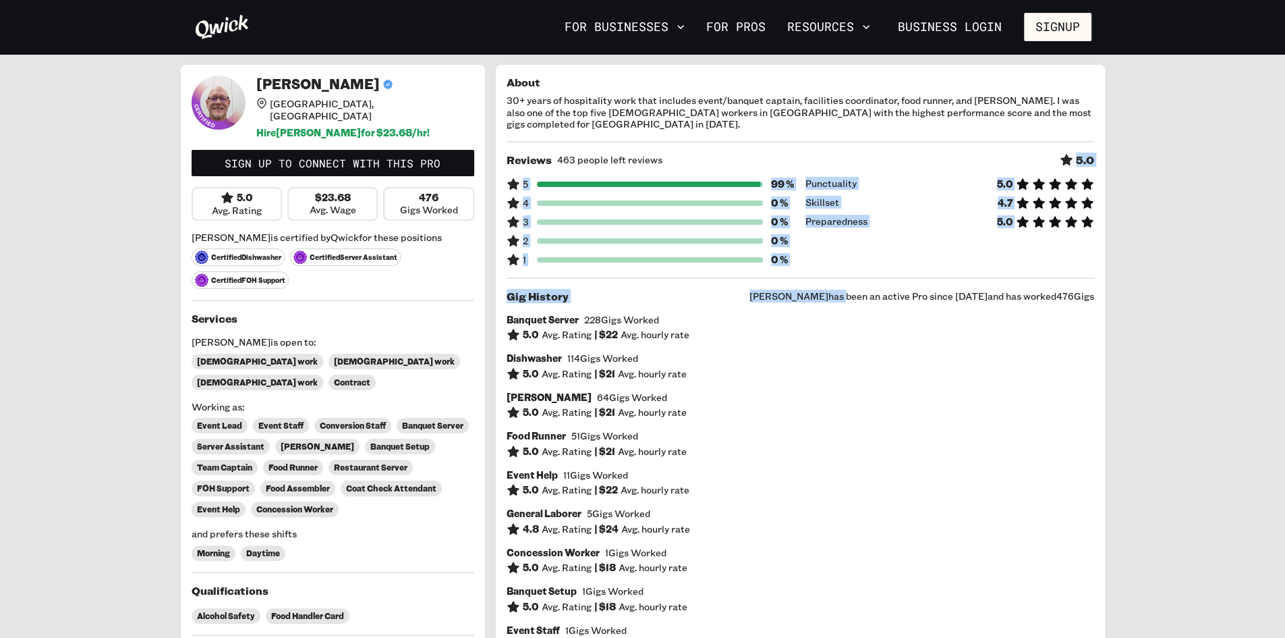
click at [824, 290] on span "[PERSON_NAME] has been an active Pro since [DATE] and has worked 476 Gigs" at bounding box center [922, 296] width 345 height 12
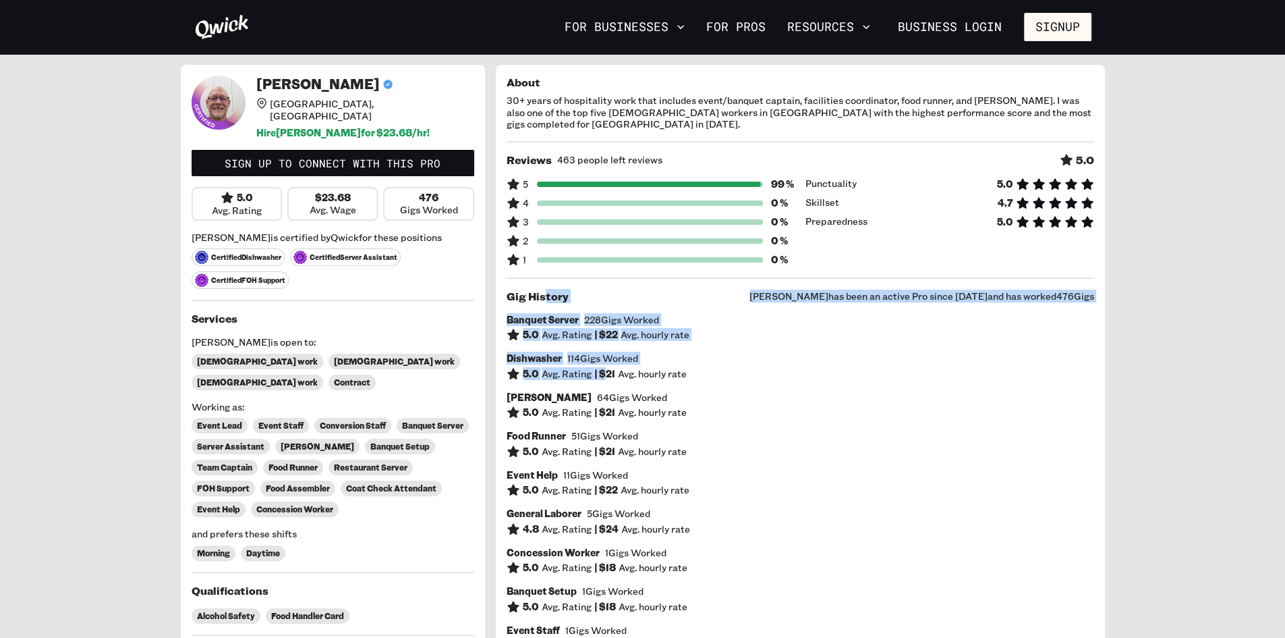
drag, startPoint x: 546, startPoint y: 276, endPoint x: 610, endPoint y: 400, distance: 139.7
click at [610, 406] on h6 "| $ 21" at bounding box center [604, 412] width 21 height 12
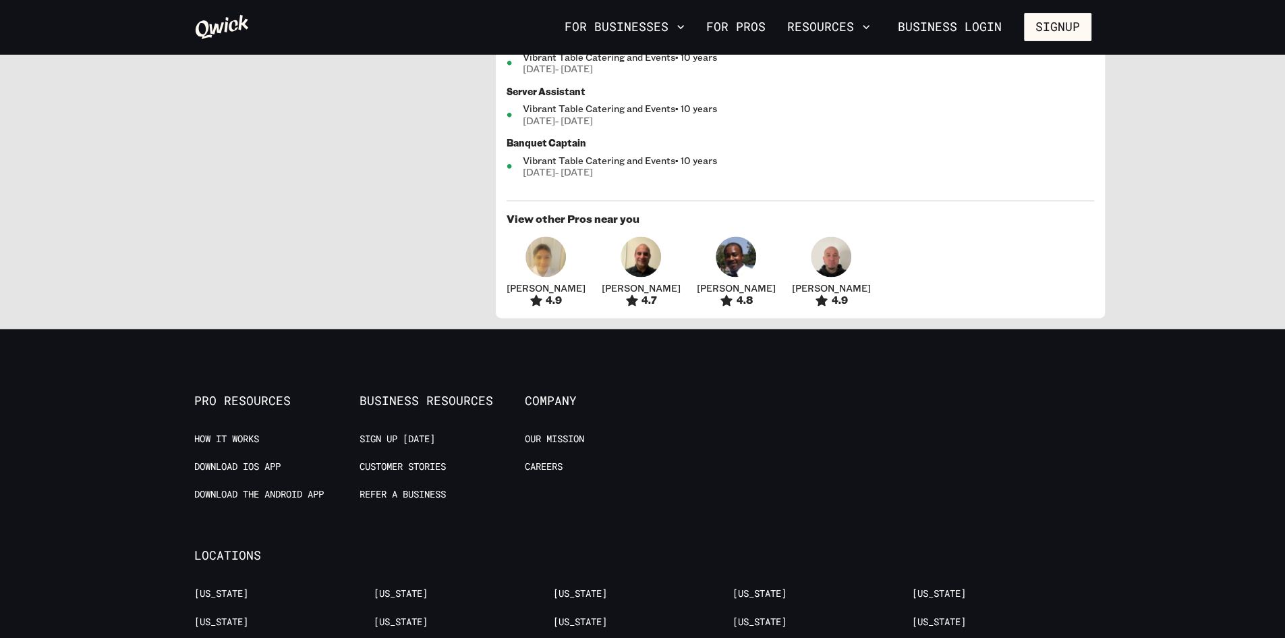
scroll to position [1328, 0]
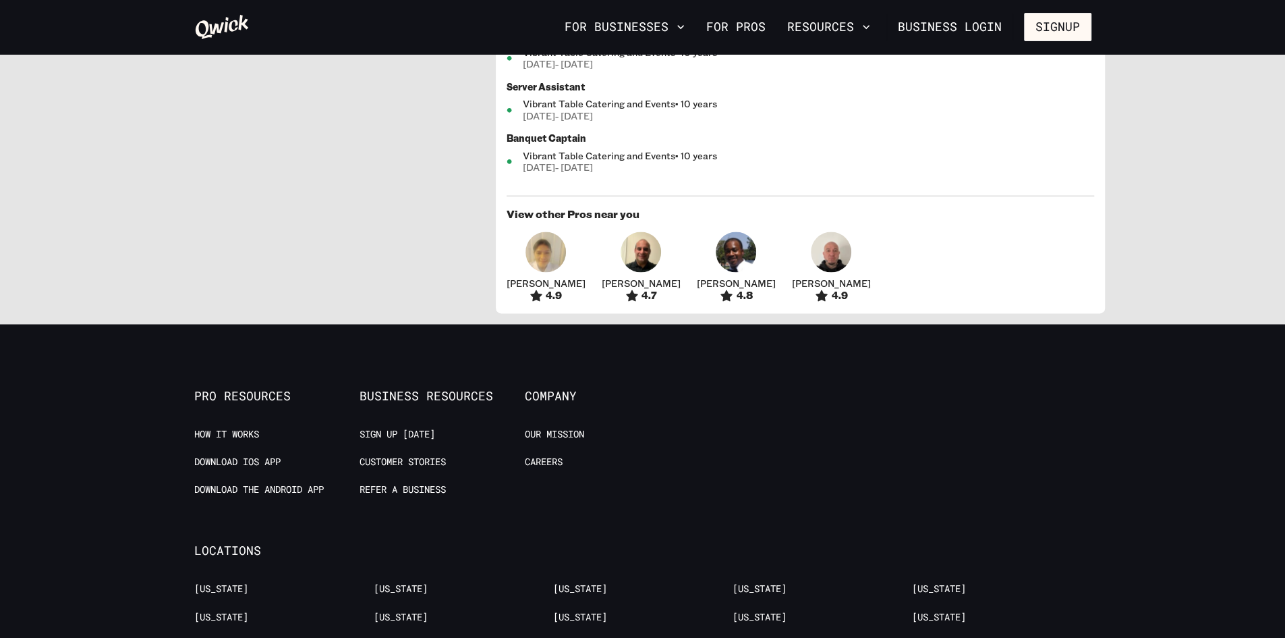
click at [792, 277] on span "[PERSON_NAME]" at bounding box center [831, 283] width 79 height 12
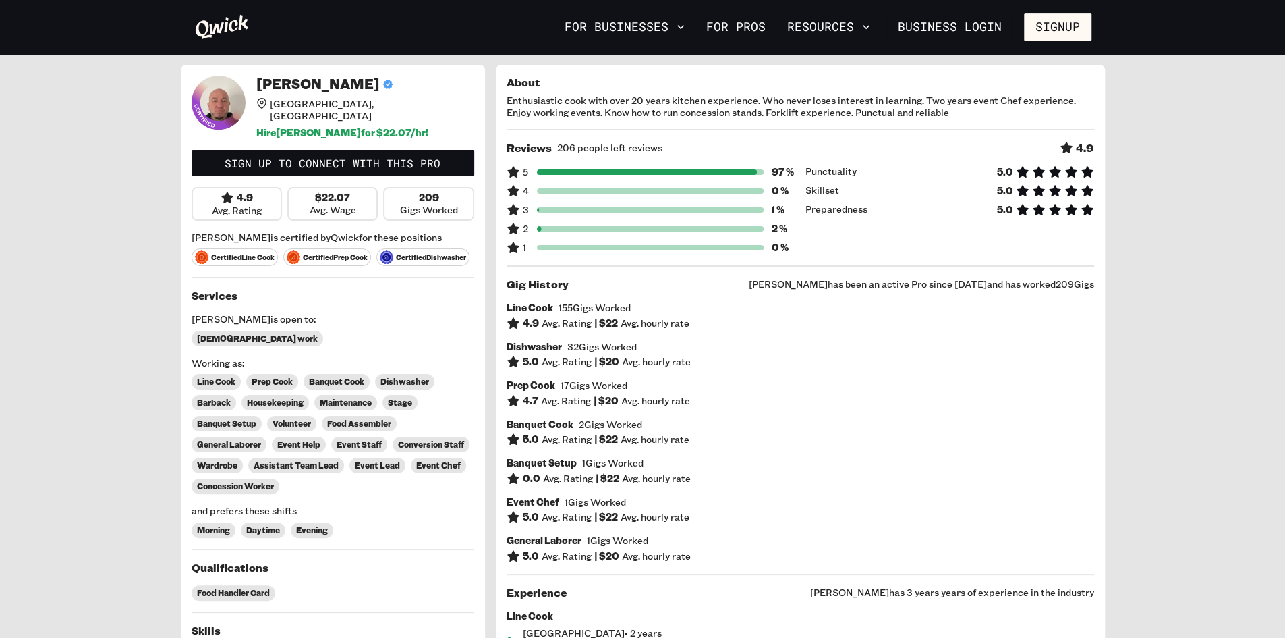
click at [335, 254] on span "Certified Prep Cook" at bounding box center [327, 257] width 88 height 18
drag, startPoint x: 475, startPoint y: 242, endPoint x: 193, endPoint y: 233, distance: 282.1
click at [193, 233] on div "[PERSON_NAME] [GEOGRAPHIC_DATA], [GEOGRAPHIC_DATA] Hire [PERSON_NAME] for $ 22.…" at bounding box center [333, 415] width 304 height 701
click at [193, 233] on span "[PERSON_NAME] is certified by Qwick for these positions" at bounding box center [333, 237] width 283 height 12
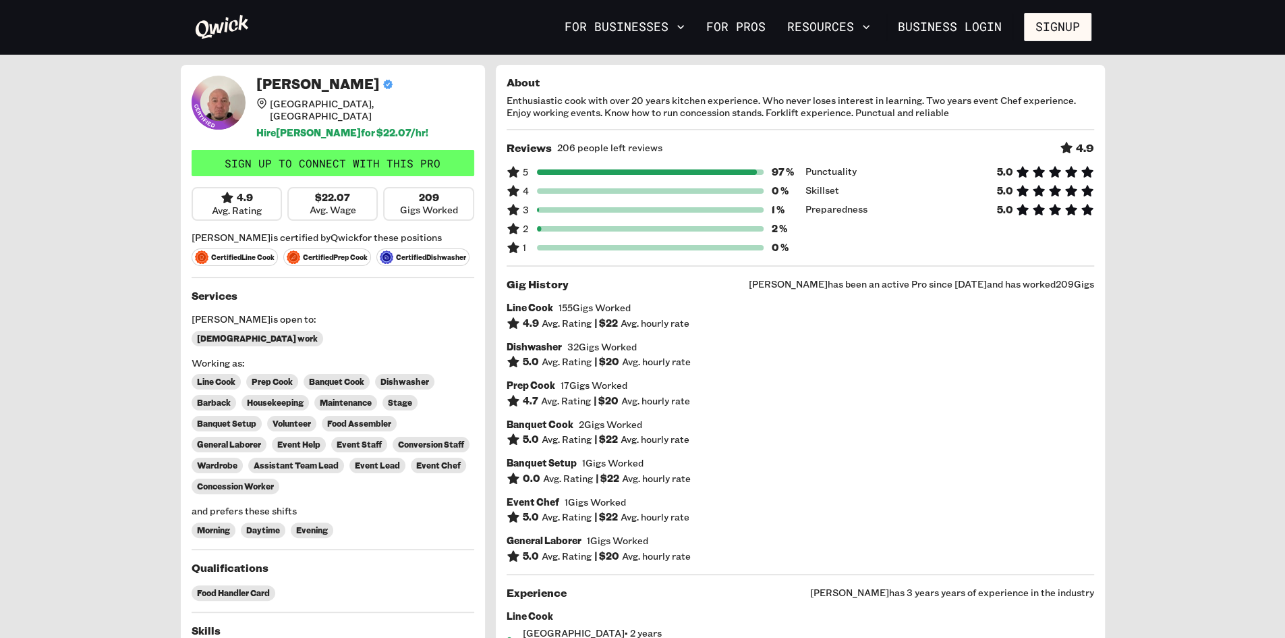
click at [417, 150] on link "Sign up to connect with this Pro" at bounding box center [333, 163] width 283 height 27
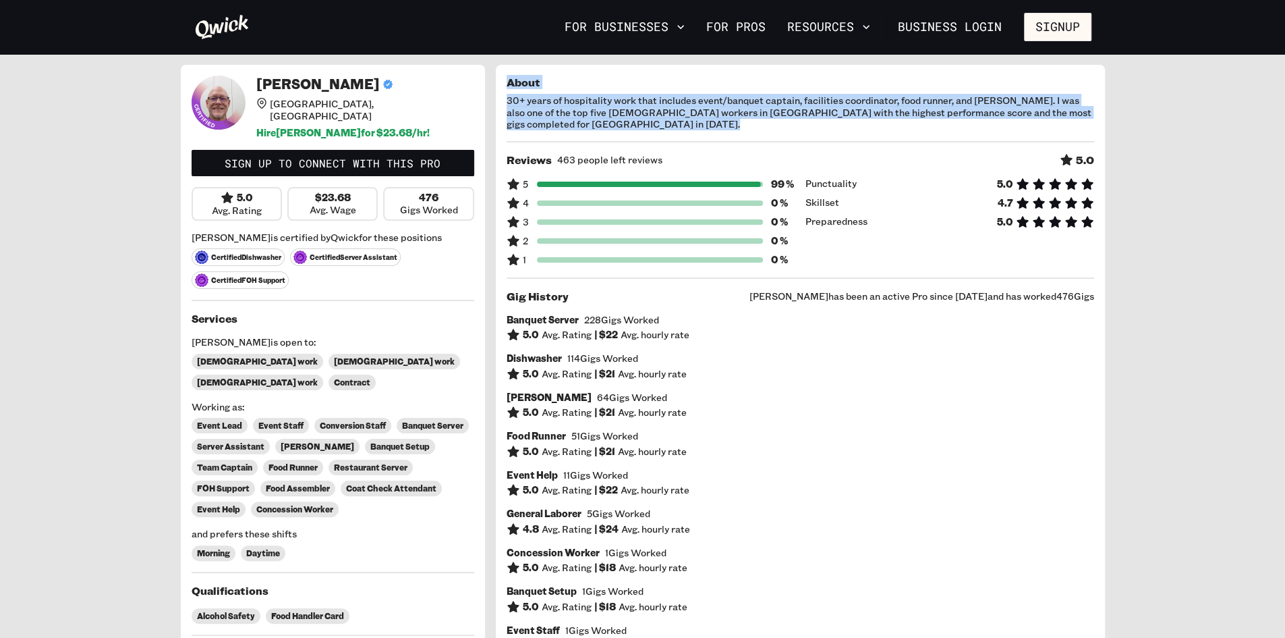
drag, startPoint x: 501, startPoint y: 90, endPoint x: 637, endPoint y: 269, distance: 224.3
